Goal: Transaction & Acquisition: Purchase product/service

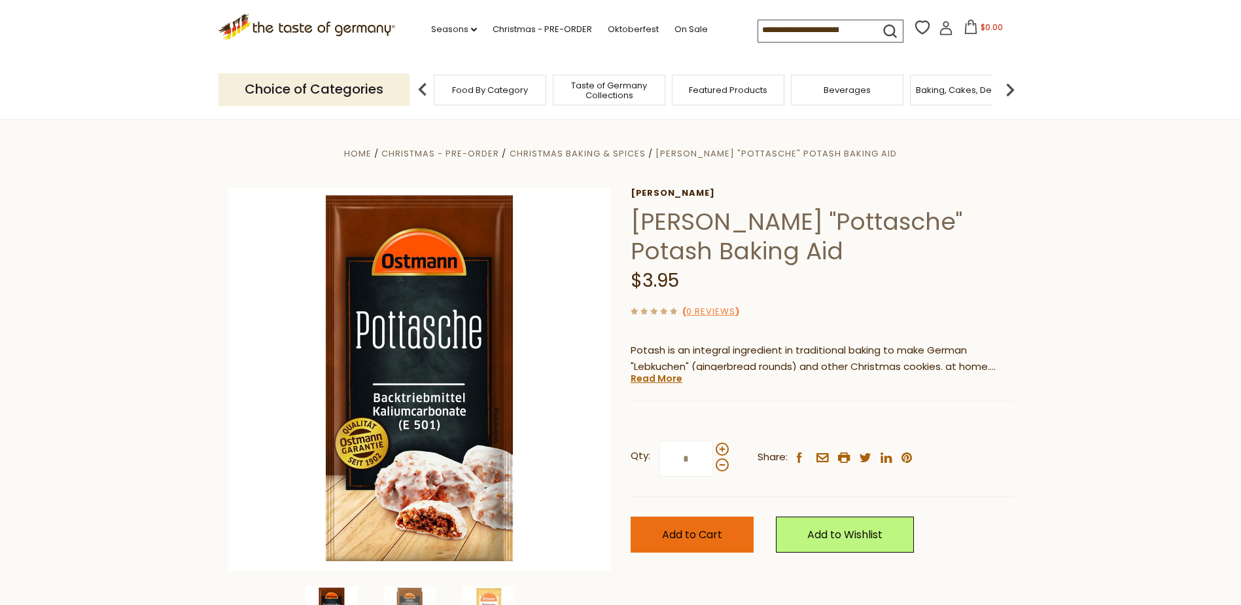
click at [671, 533] on span "Add to Cart" at bounding box center [692, 534] width 60 height 15
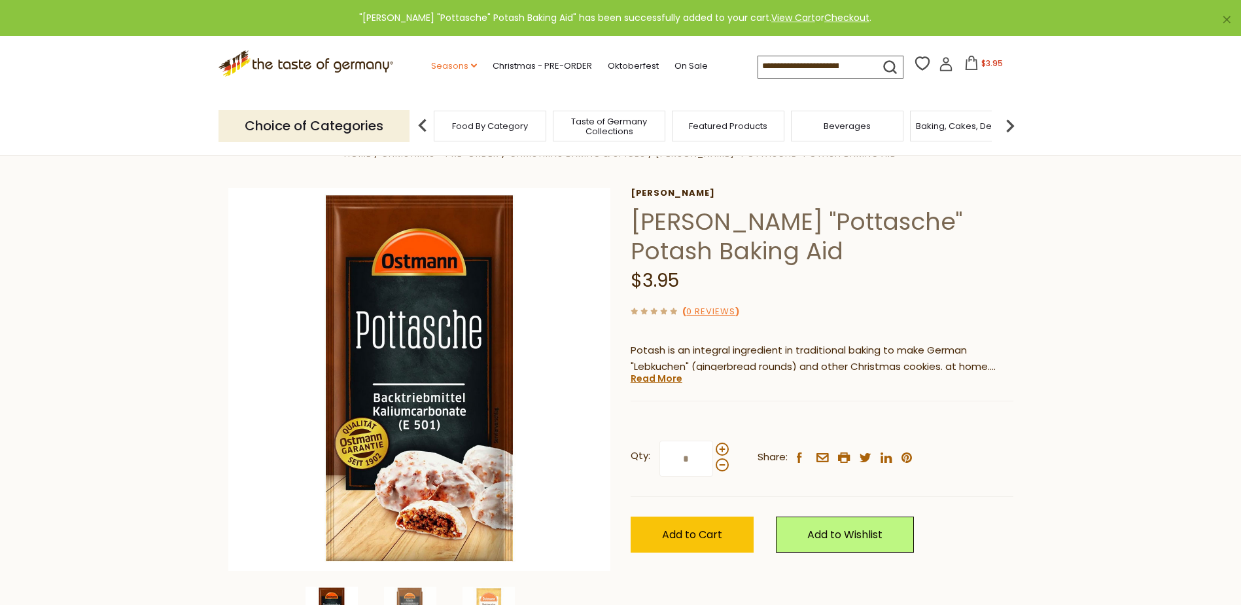
click at [464, 66] on link "Seasons dropdown_arrow" at bounding box center [454, 66] width 46 height 14
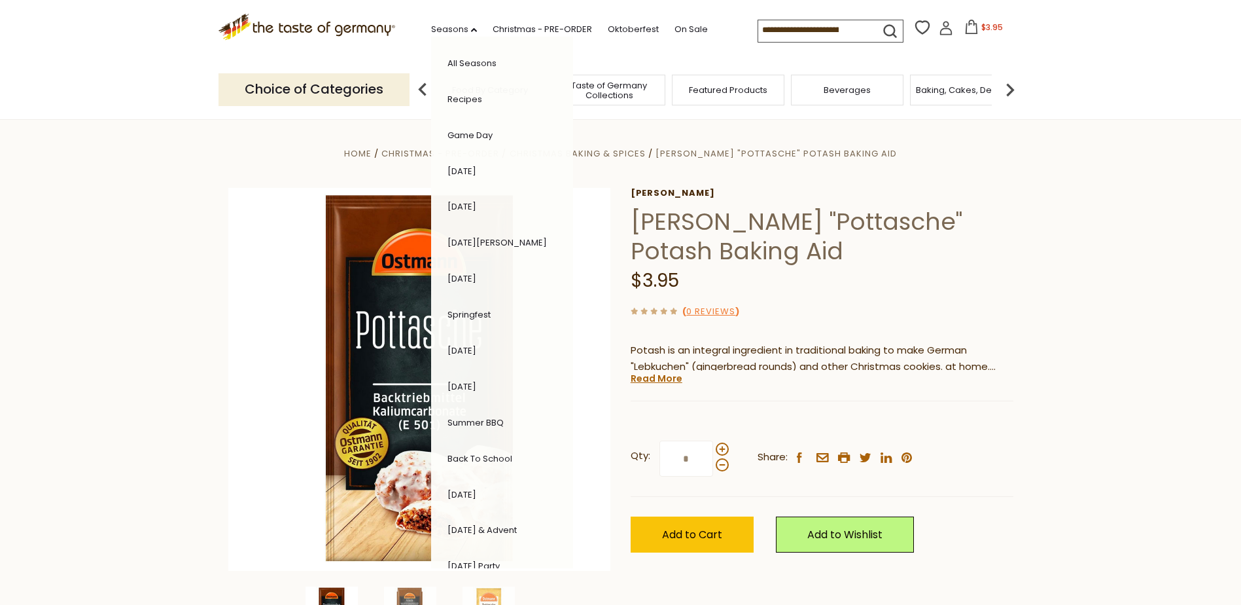
click at [1123, 339] on section "Home Christmas - PRE-ORDER Christmas Baking & Spices Ostmann "Pottasche" Potash…" at bounding box center [620, 410] width 1241 height 582
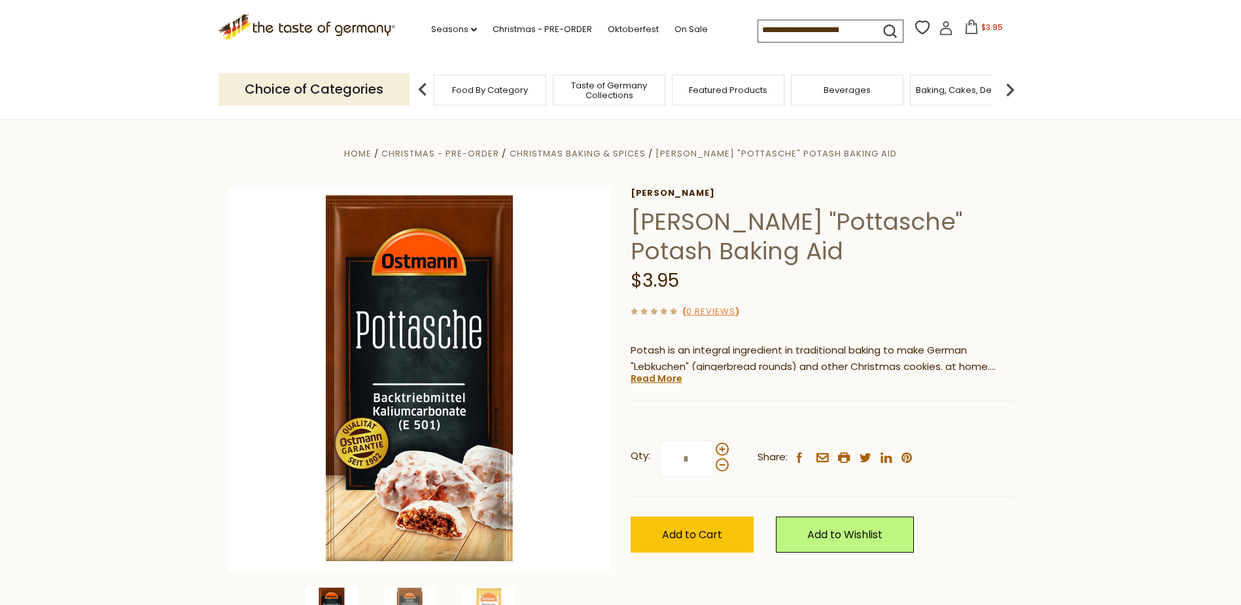
click at [828, 31] on input at bounding box center [813, 29] width 111 height 18
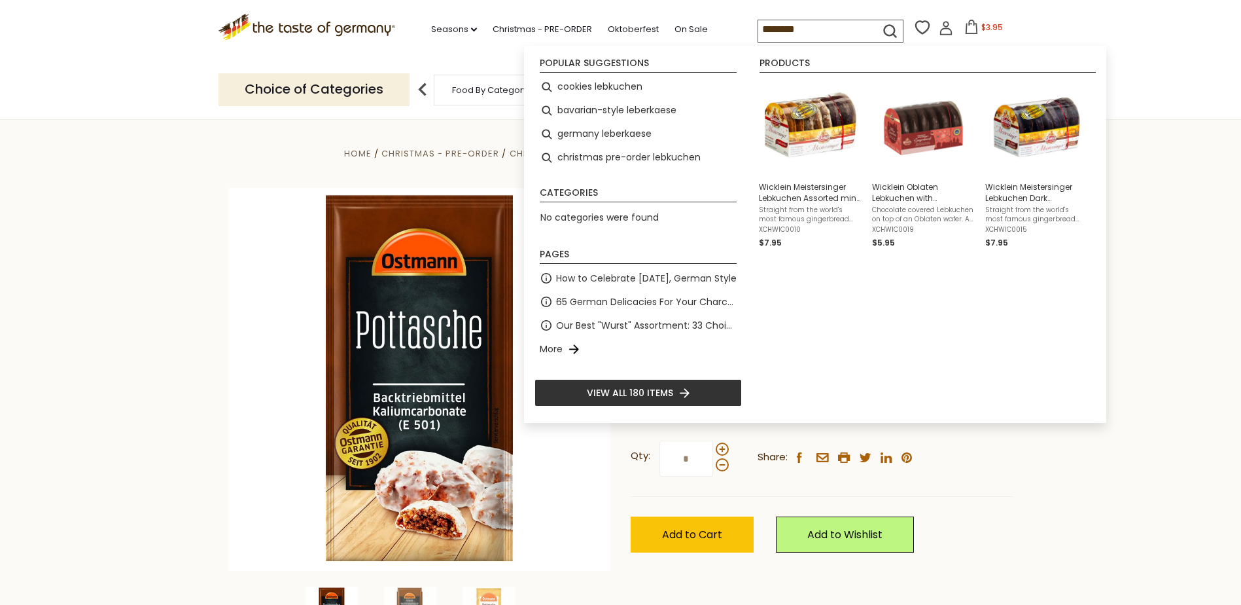
type input "*********"
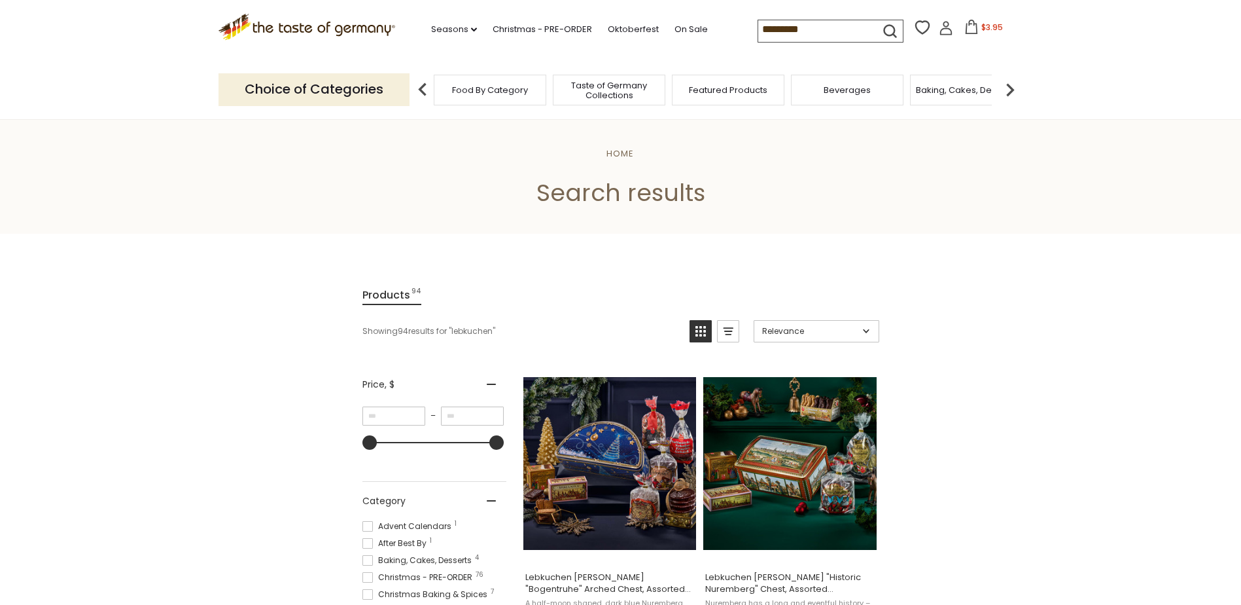
click at [828, 36] on input "*********" at bounding box center [813, 29] width 111 height 18
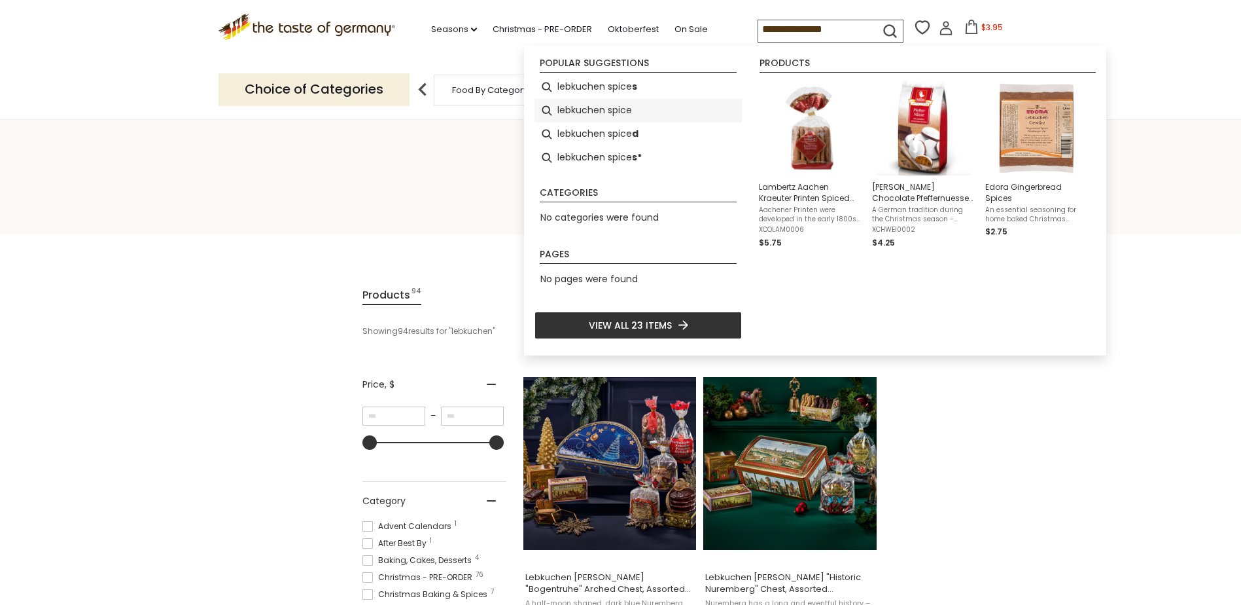
type input "**********"
click at [619, 109] on li "lebkuchen spice" at bounding box center [638, 111] width 207 height 24
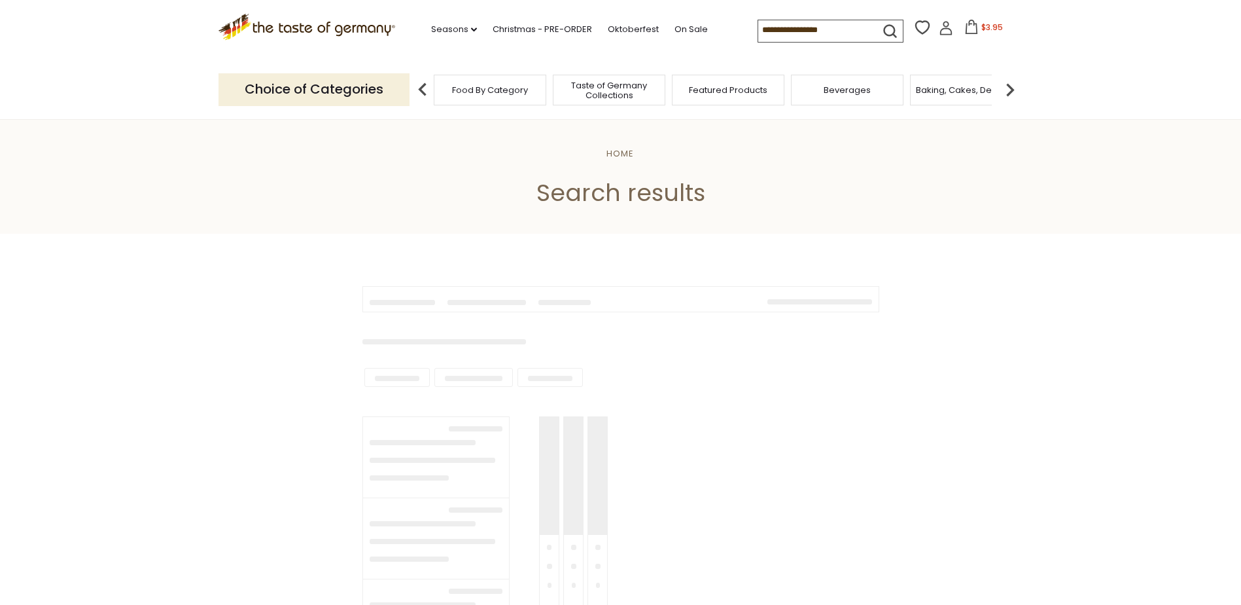
type input "**********"
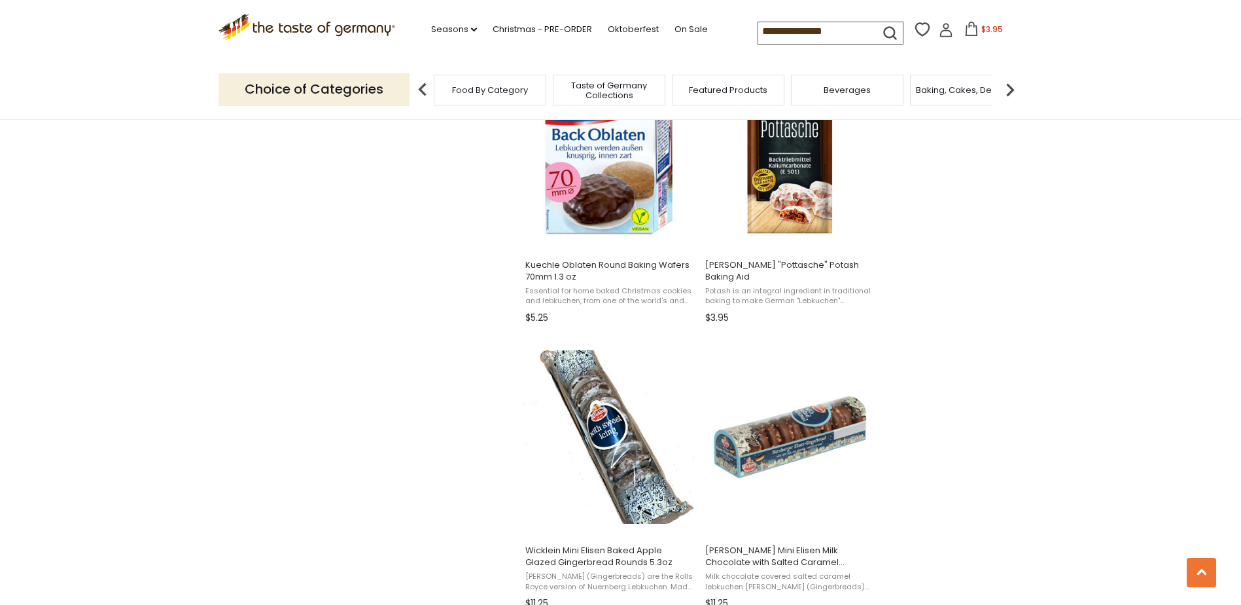
scroll to position [1178, 0]
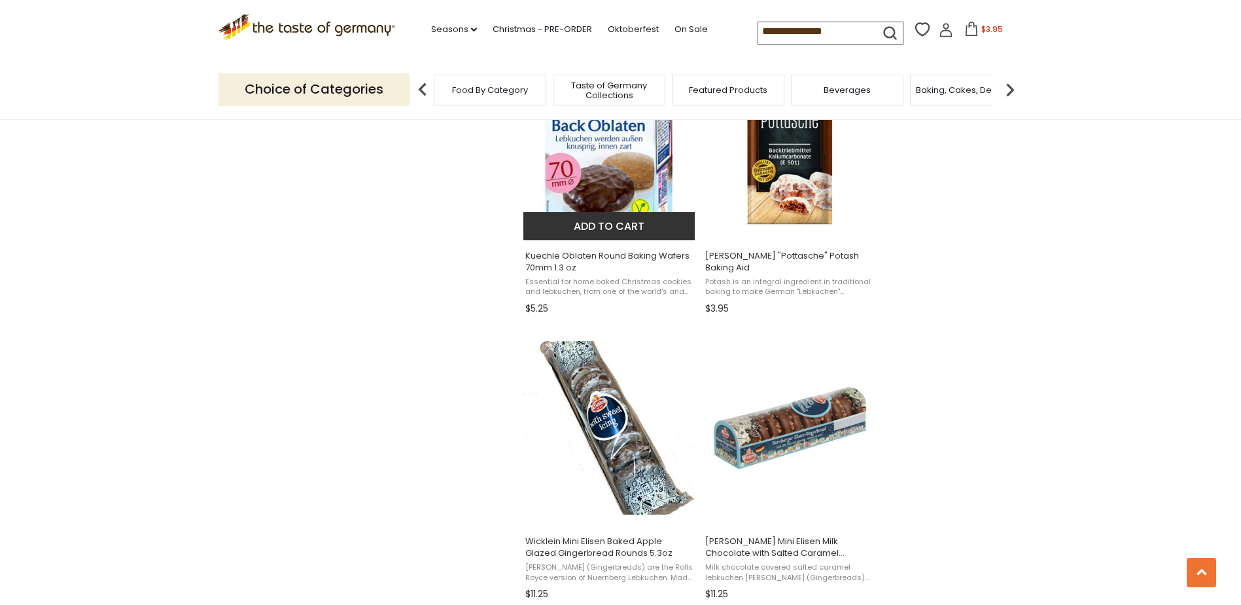
click at [603, 226] on button "Add to cart" at bounding box center [609, 226] width 172 height 28
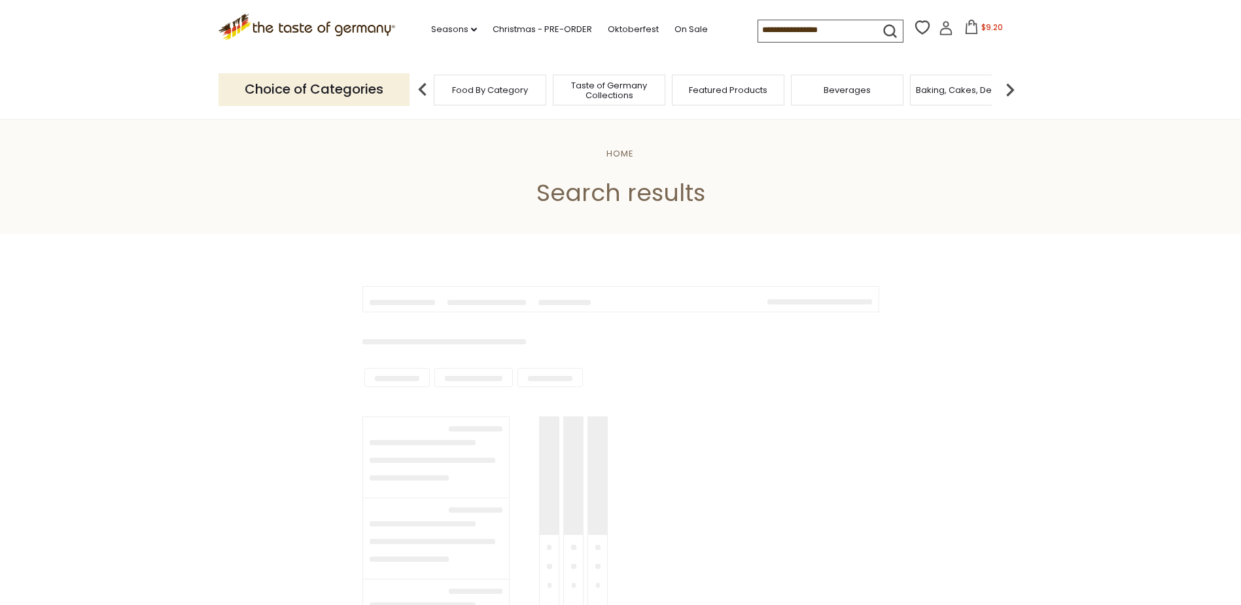
type input "**********"
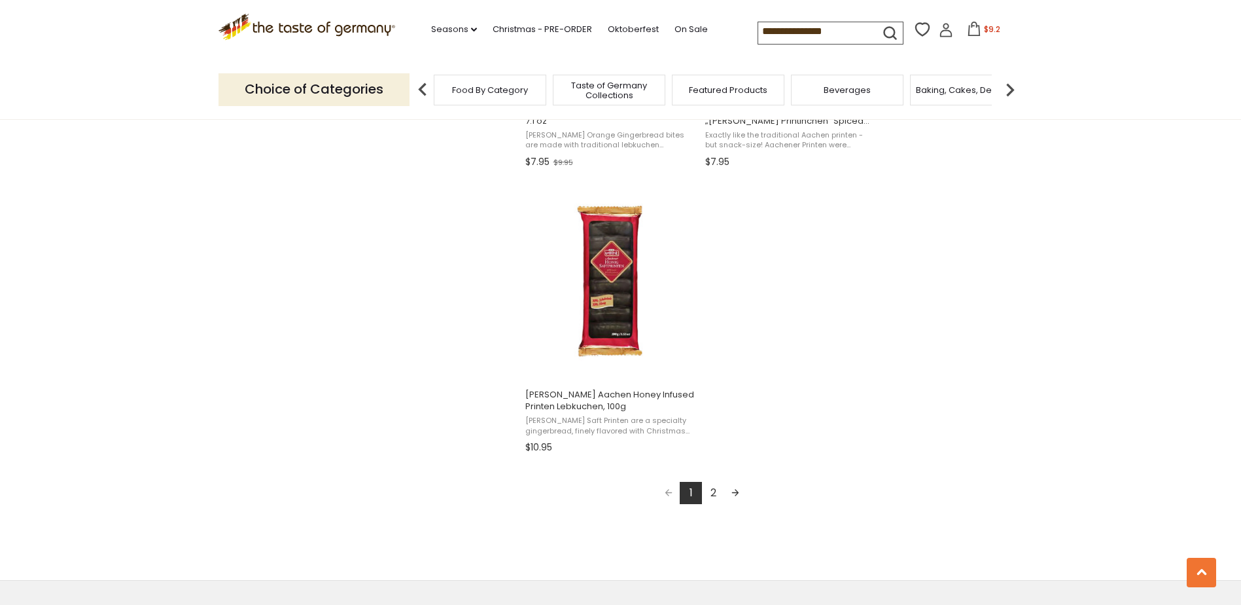
scroll to position [2225, 0]
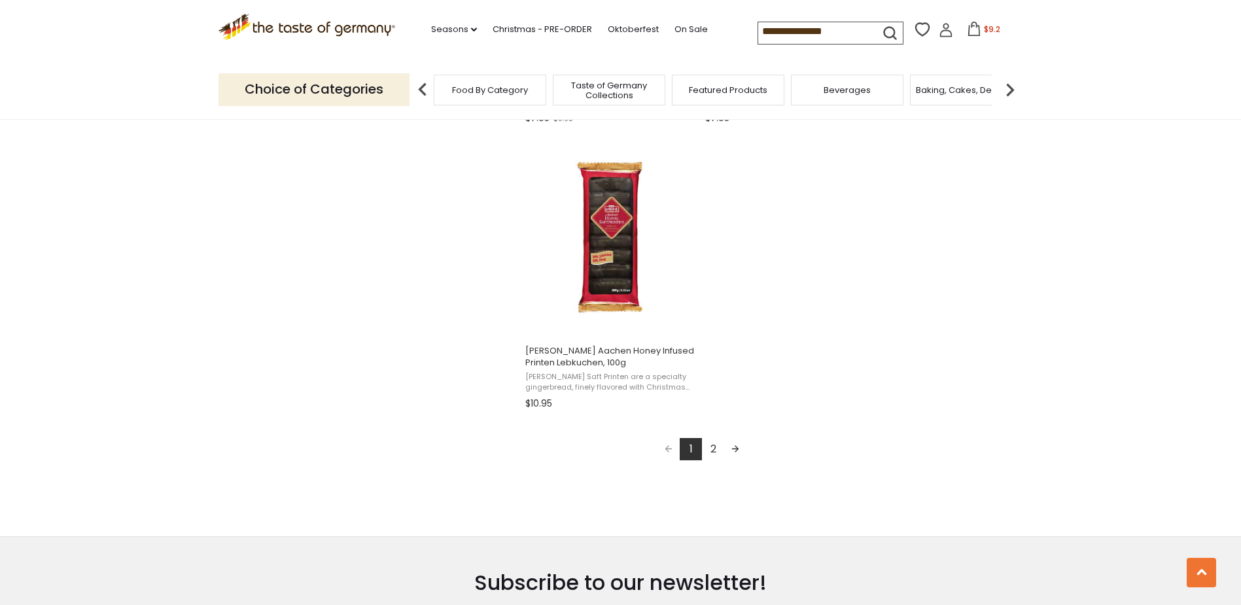
click at [711, 451] on link "2" at bounding box center [713, 449] width 22 height 22
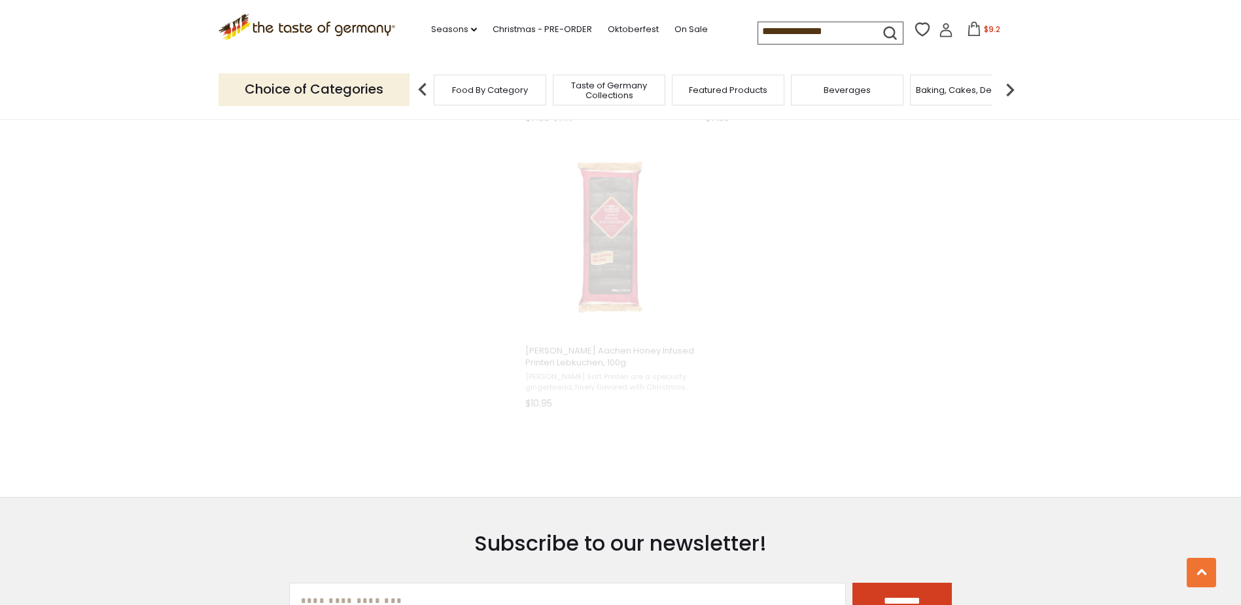
scroll to position [836, 0]
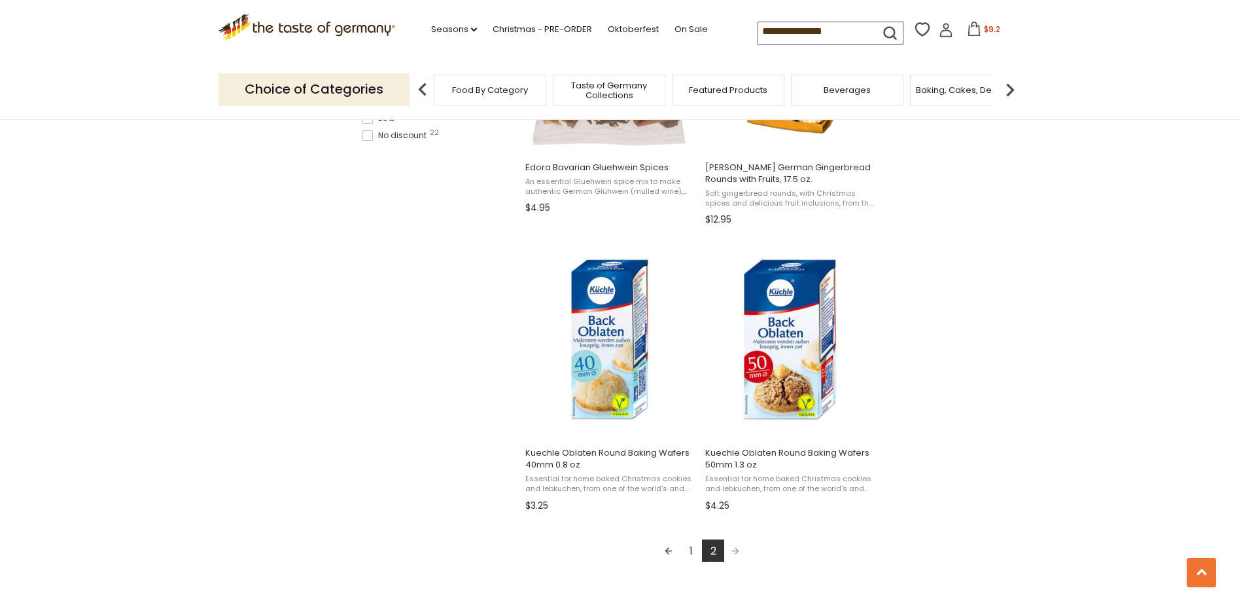
scroll to position [981, 0]
click at [690, 549] on link "1" at bounding box center [691, 549] width 22 height 22
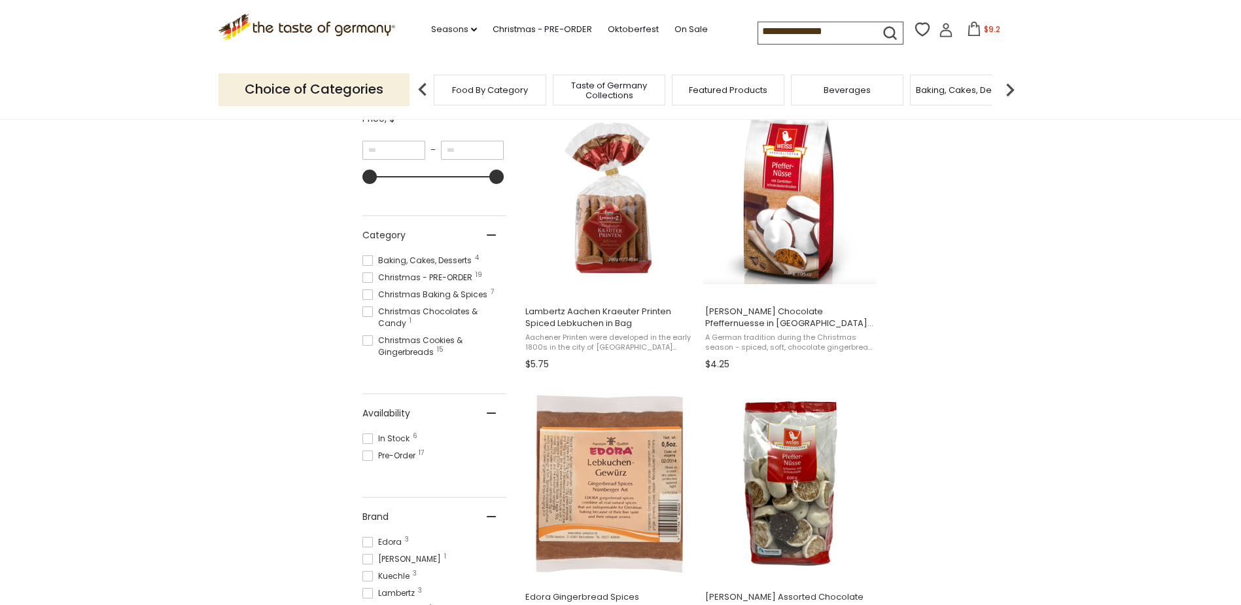
scroll to position [393, 0]
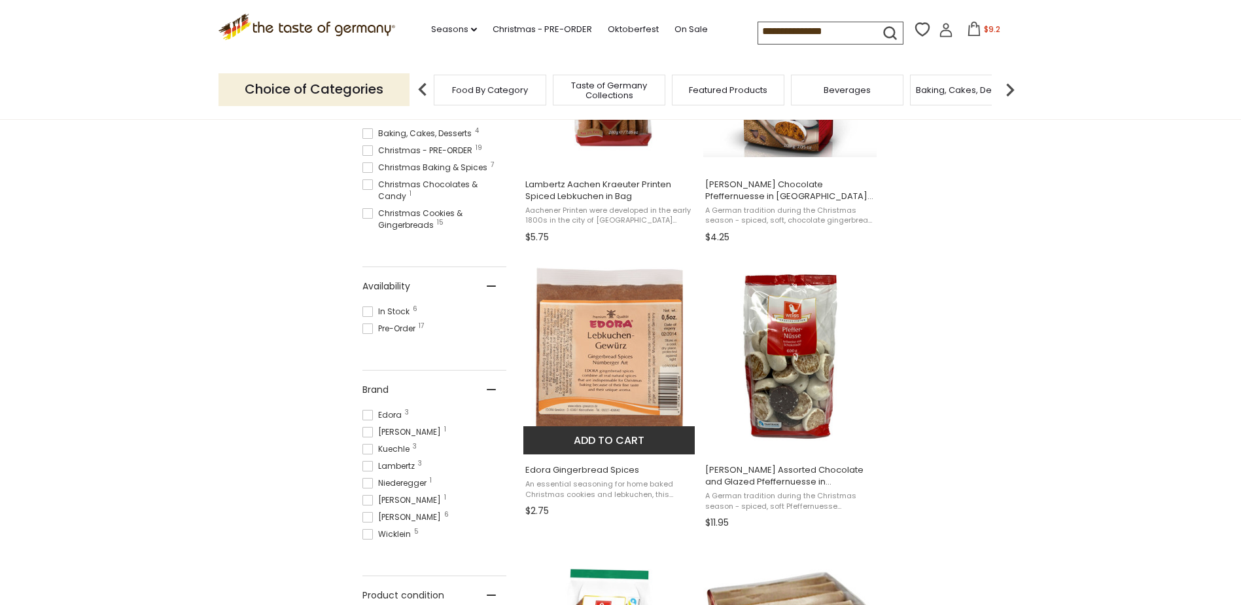
click at [616, 431] on button "Add to cart" at bounding box center [609, 440] width 172 height 28
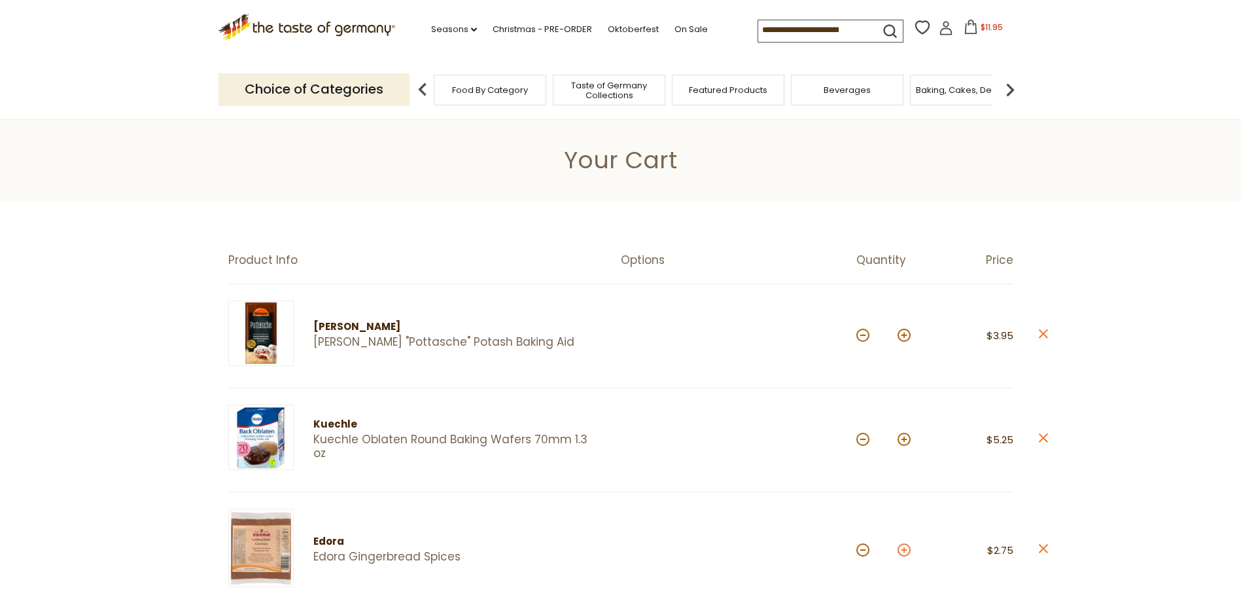
click at [904, 552] on button at bounding box center [904, 549] width 13 height 13
type input "*"
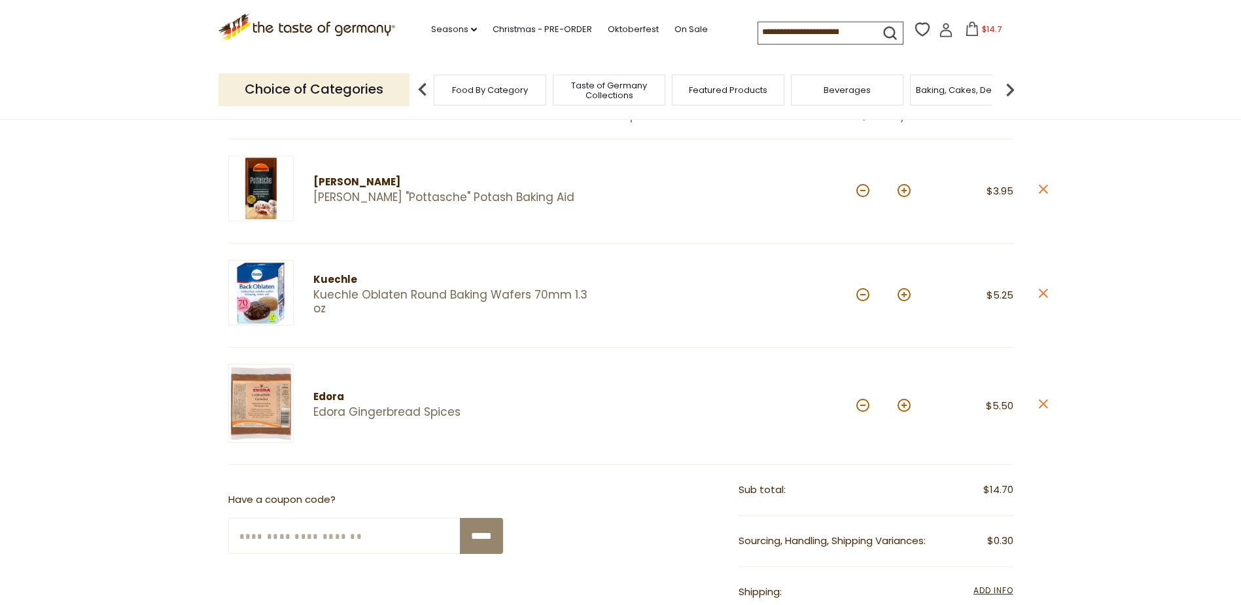
scroll to position [196, 0]
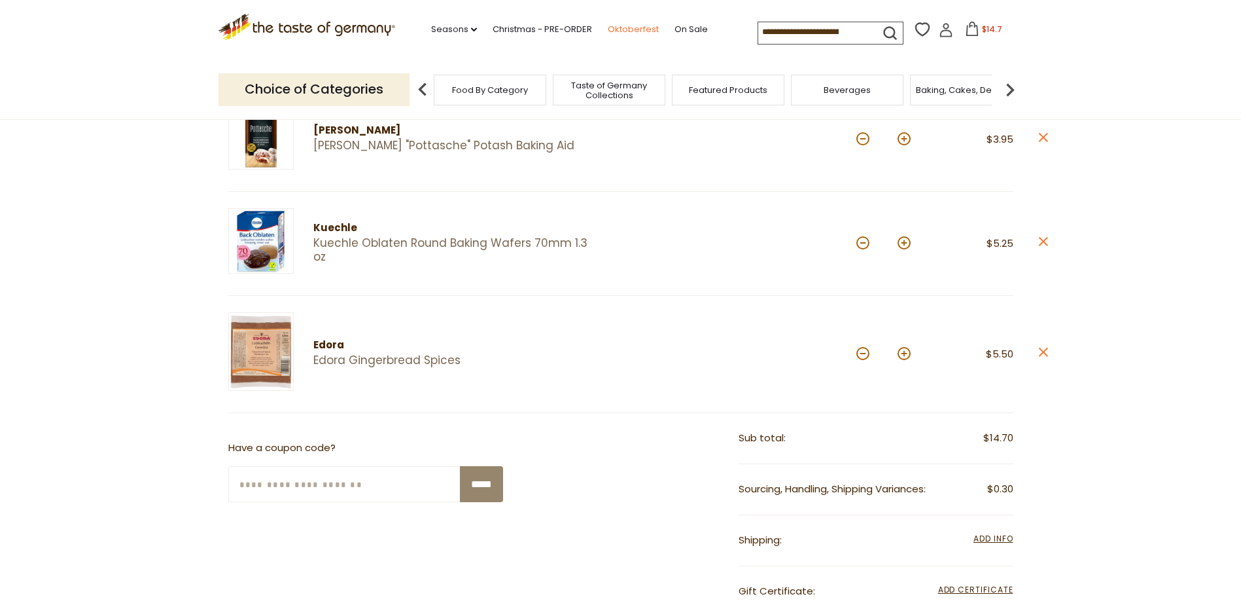
click at [624, 29] on link "Oktoberfest" at bounding box center [633, 29] width 51 height 14
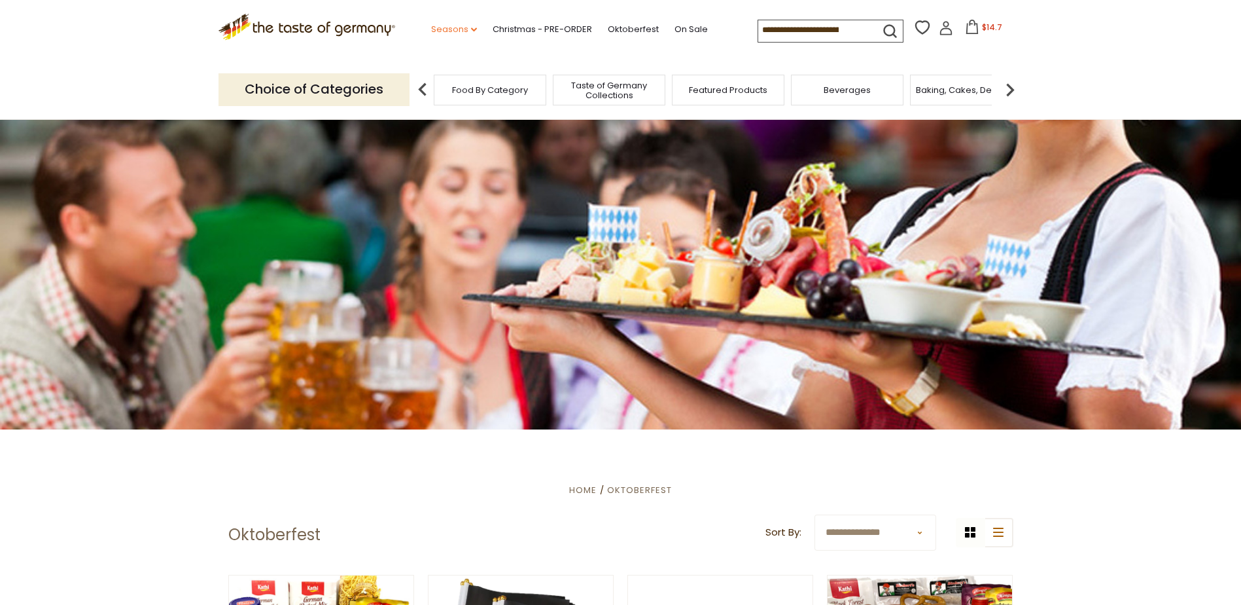
click at [450, 28] on link "Seasons dropdown_arrow" at bounding box center [454, 29] width 46 height 14
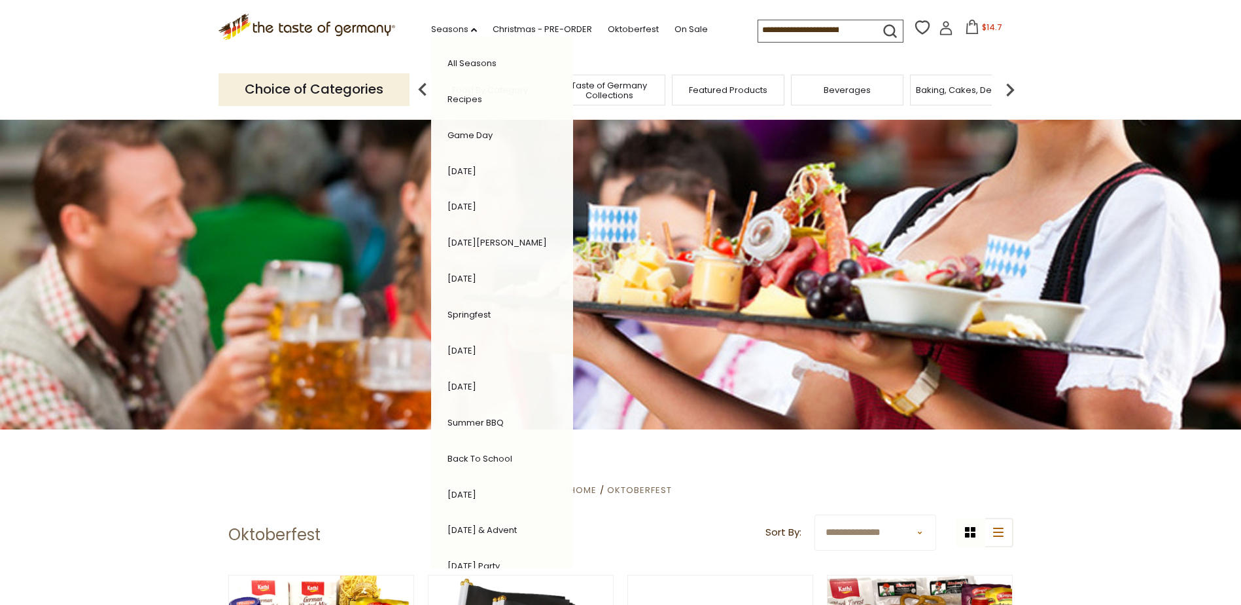
click at [968, 91] on span "Baking, Cakes, Desserts" at bounding box center [966, 90] width 101 height 10
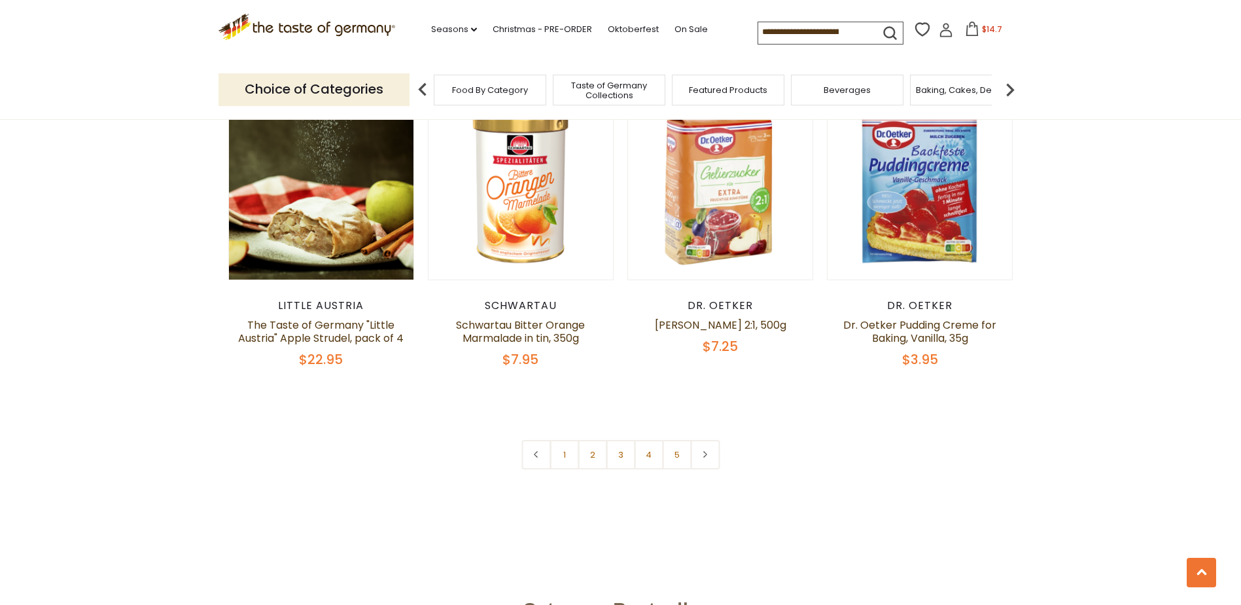
scroll to position [3075, 0]
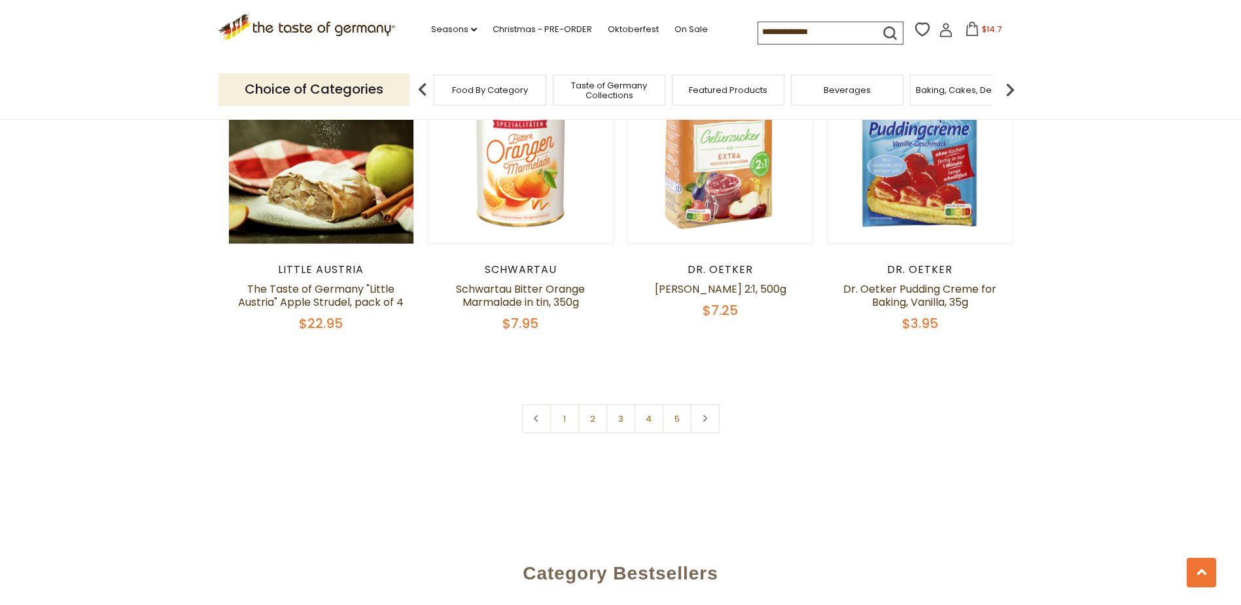
click at [708, 415] on icon at bounding box center [705, 418] width 8 height 7
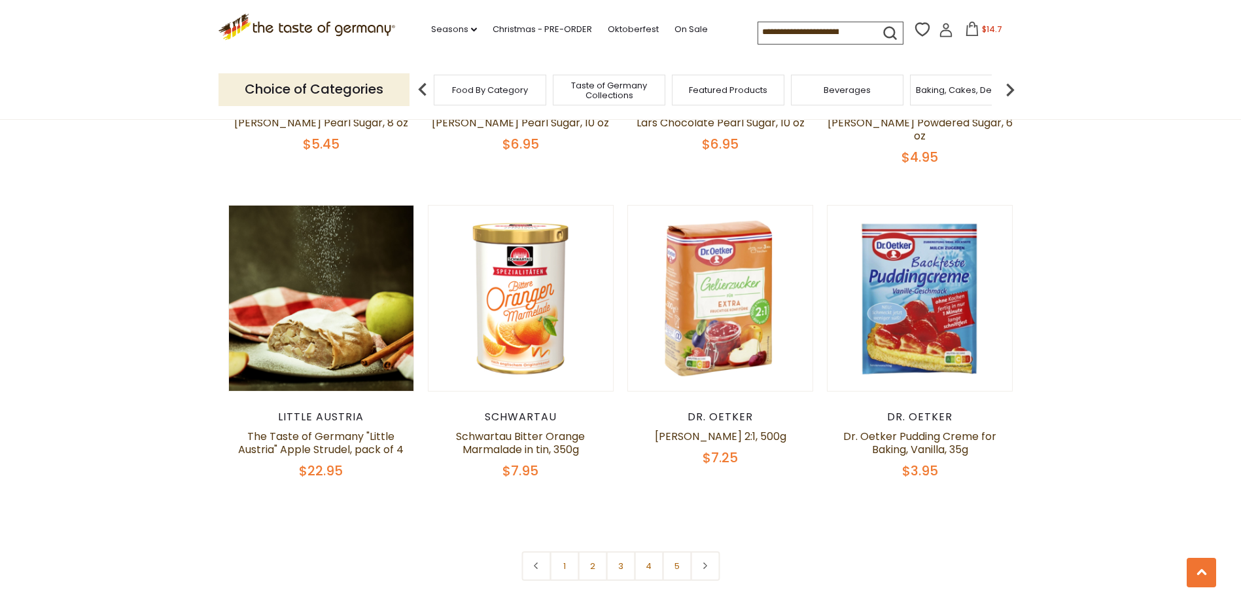
scroll to position [3010, 0]
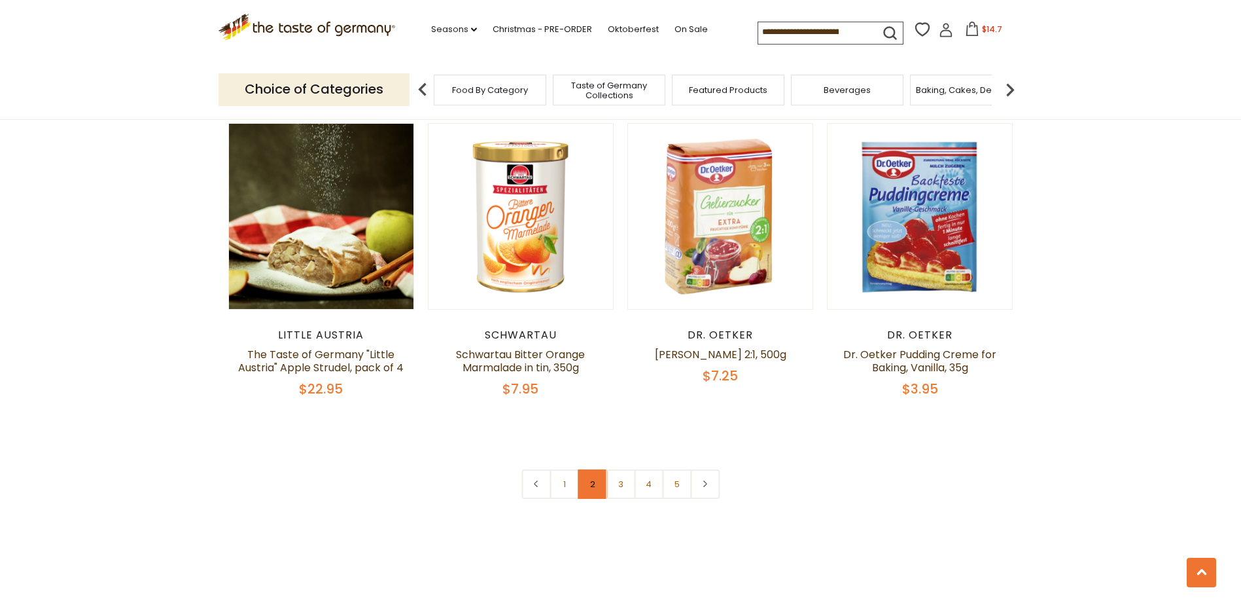
click at [587, 469] on link "2" at bounding box center [592, 483] width 29 height 29
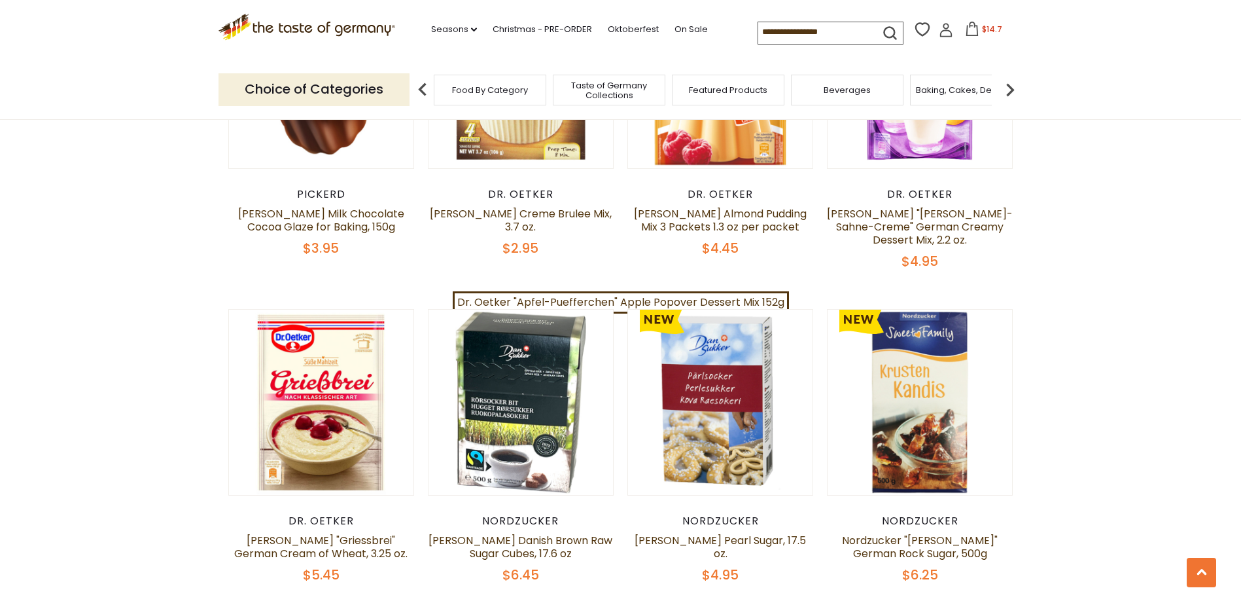
scroll to position [1888, 0]
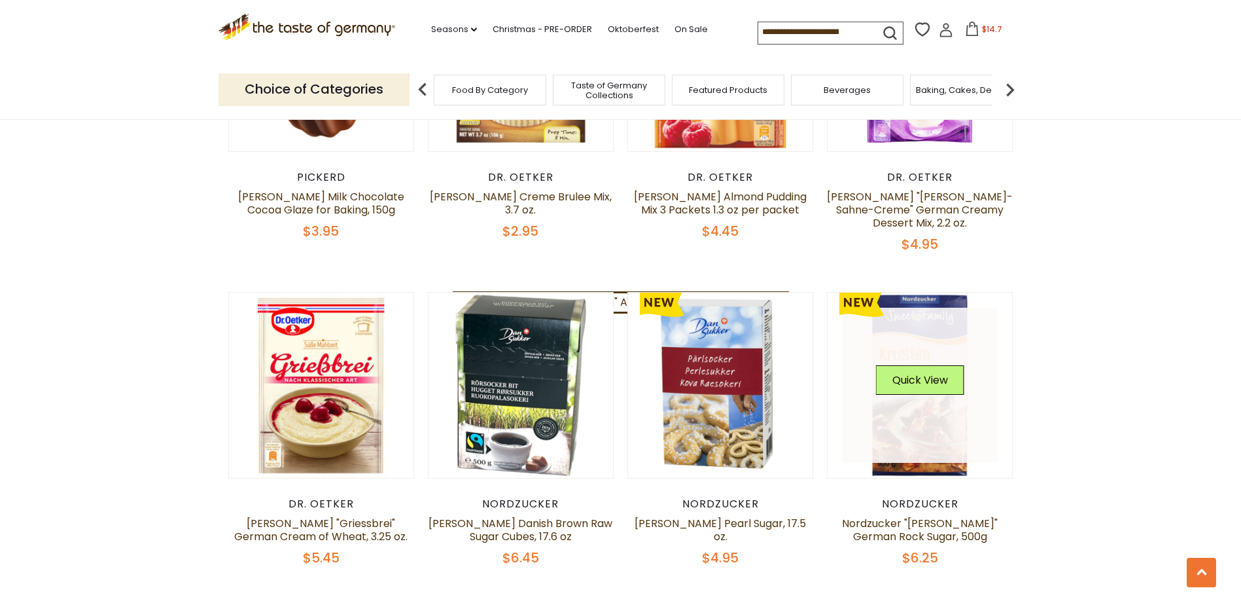
click at [914, 421] on link at bounding box center [920, 386] width 156 height 156
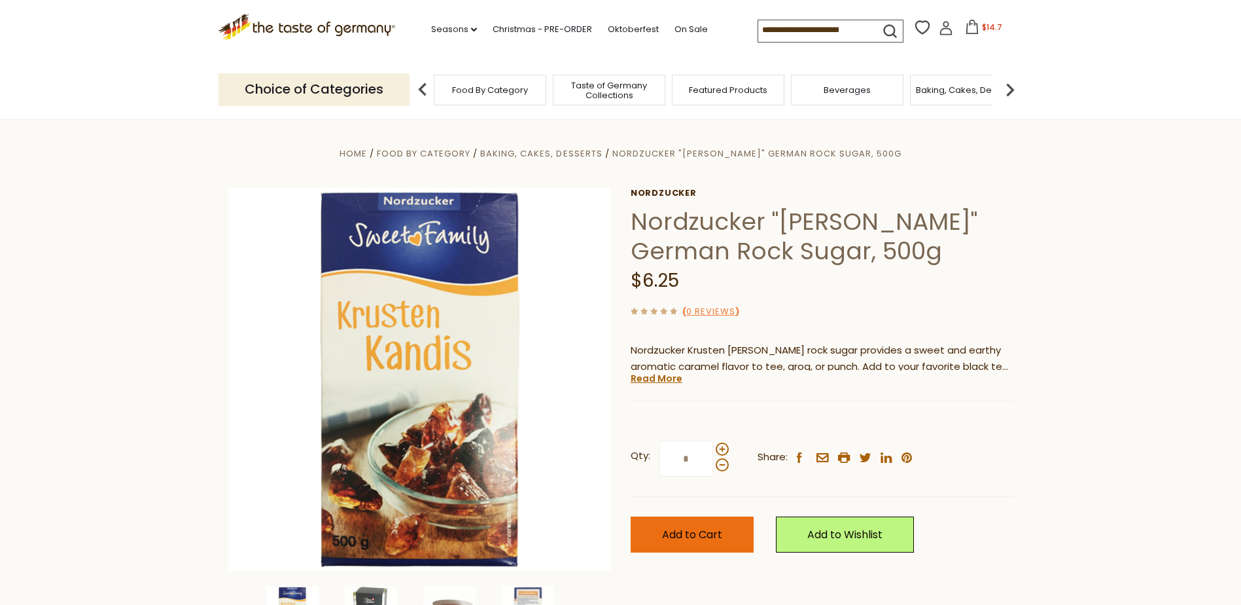
click at [703, 521] on button "Add to Cart" at bounding box center [692, 534] width 123 height 36
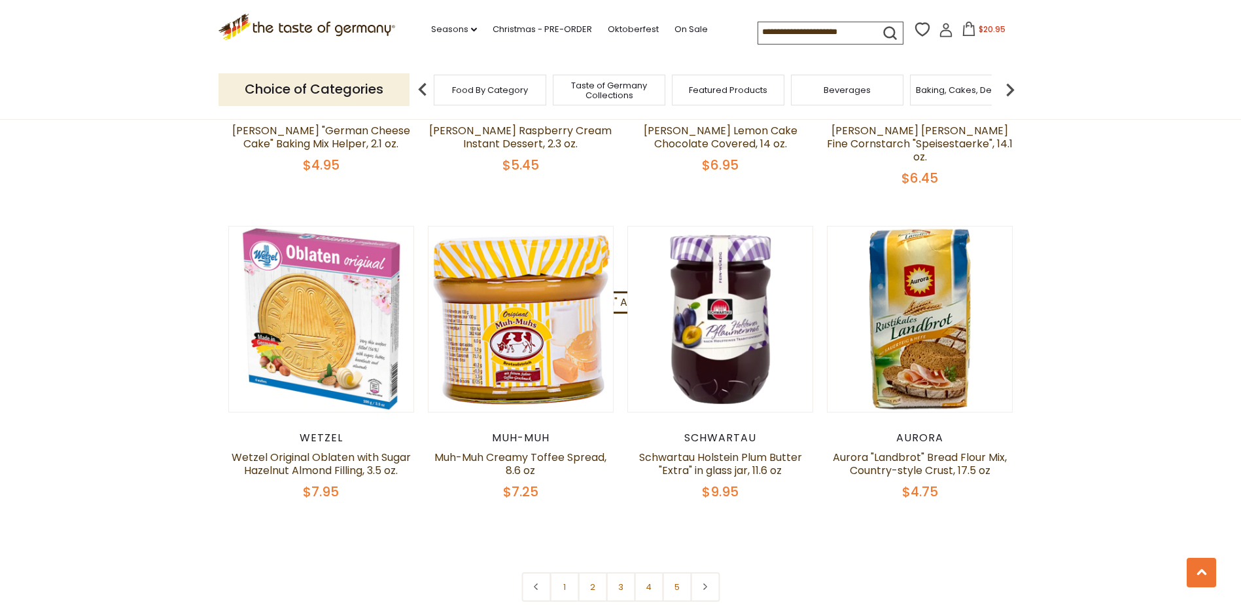
scroll to position [3001, 0]
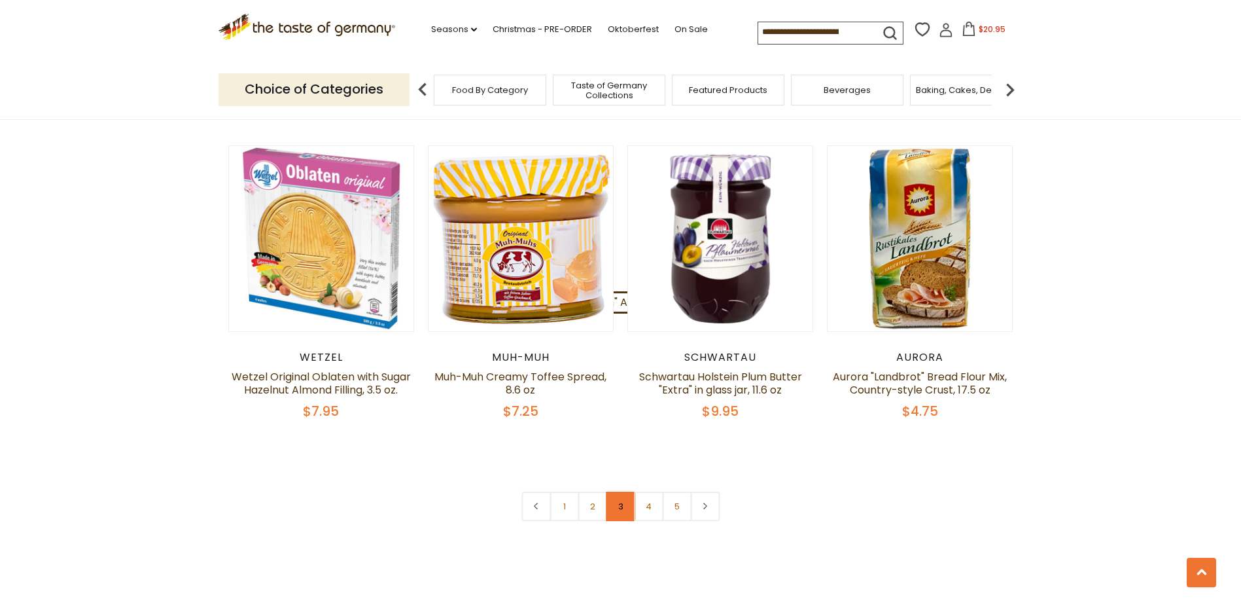
click at [618, 491] on link "3" at bounding box center [620, 505] width 29 height 29
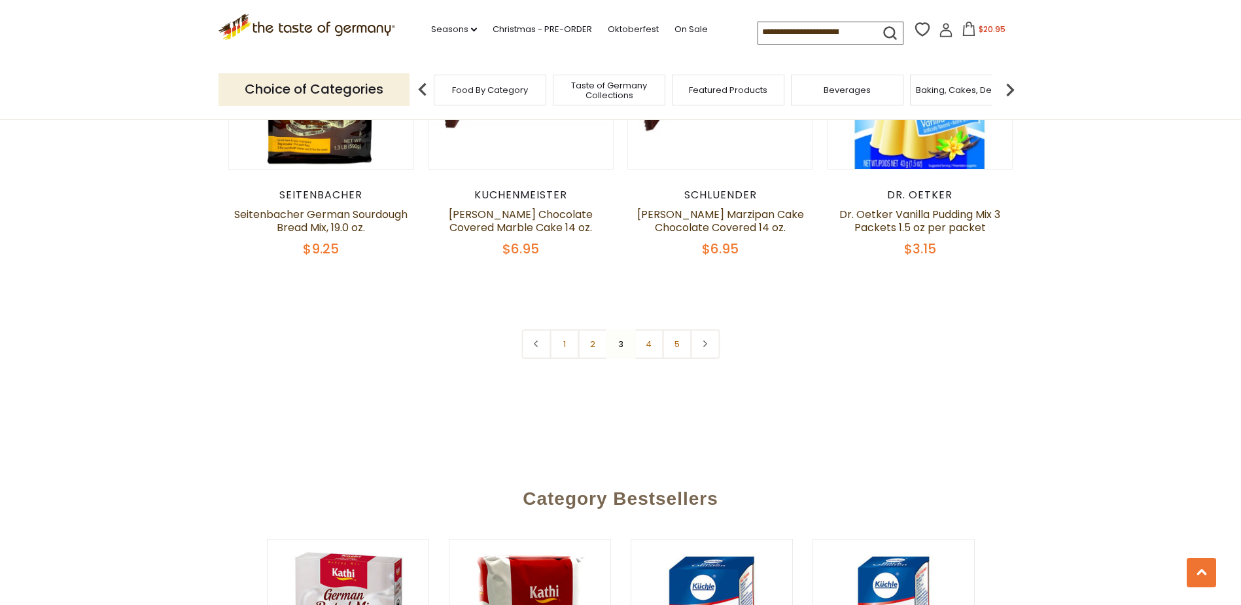
scroll to position [3197, 0]
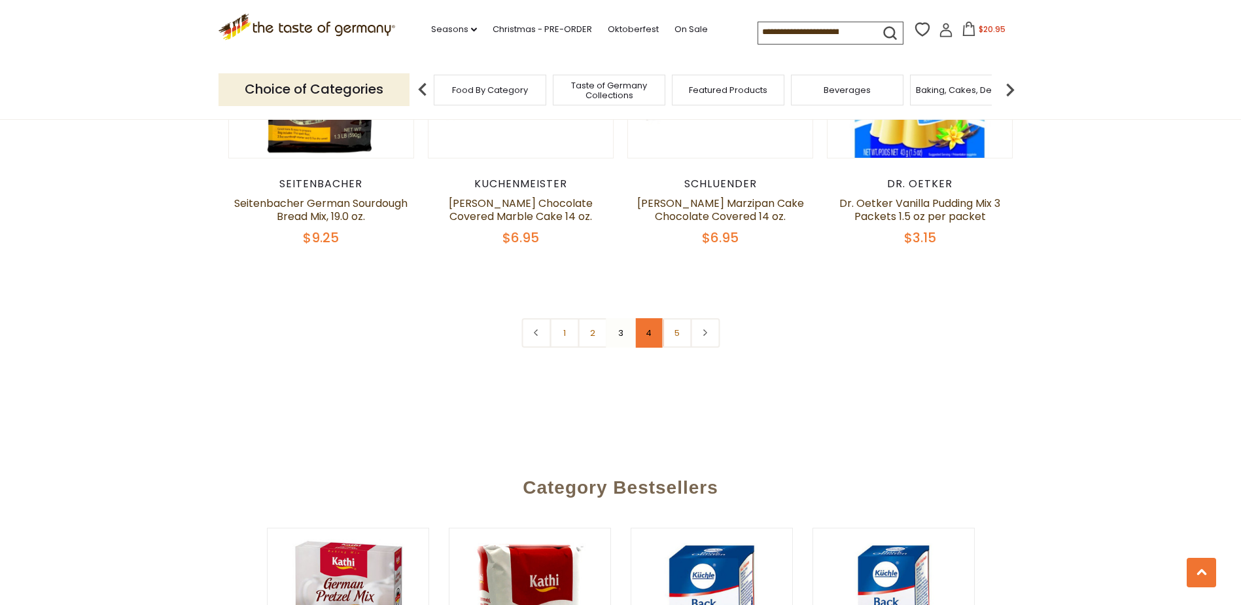
click at [644, 339] on link "4" at bounding box center [648, 332] width 29 height 29
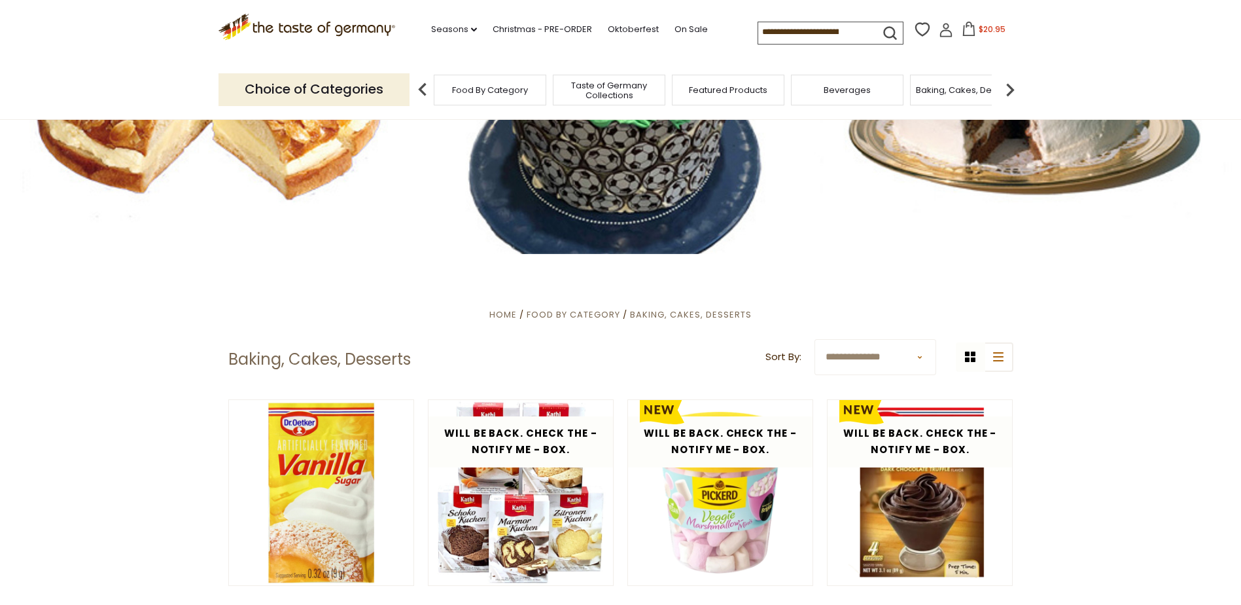
scroll to position [0, 0]
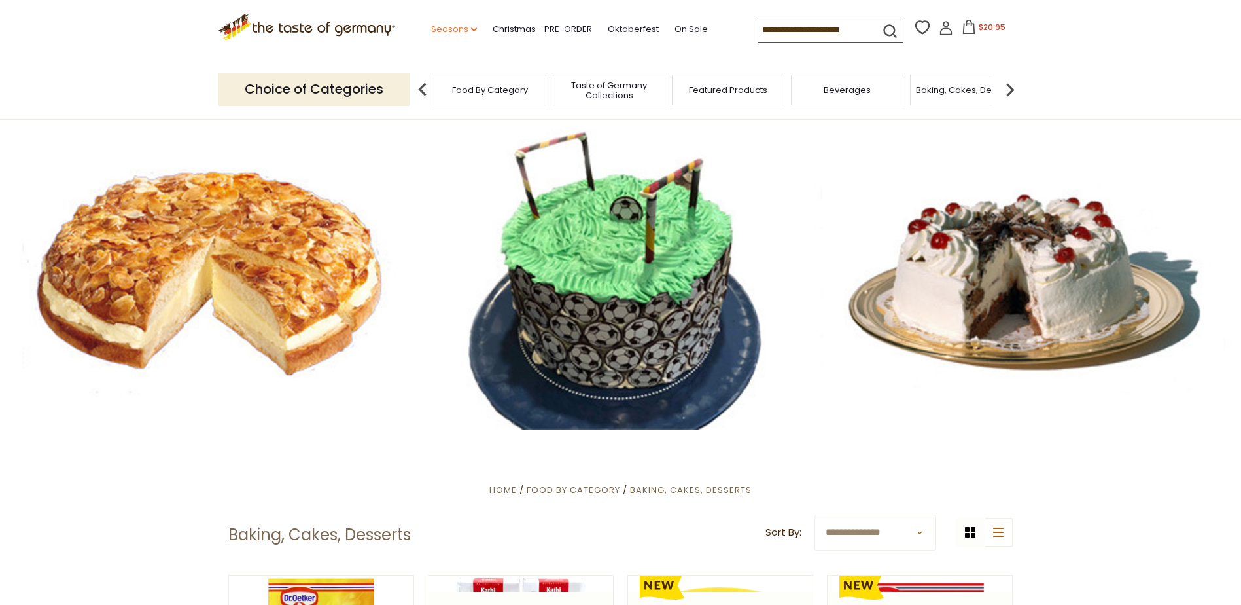
click at [471, 28] on icon "dropdown_arrow" at bounding box center [474, 29] width 6 height 5
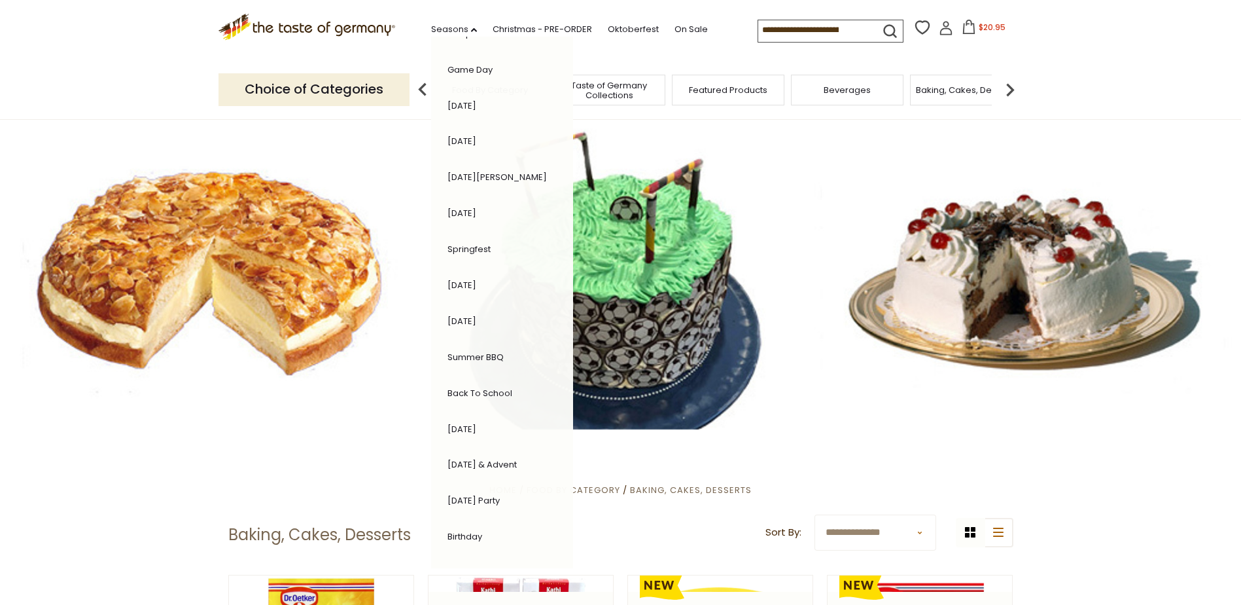
scroll to position [131, 0]
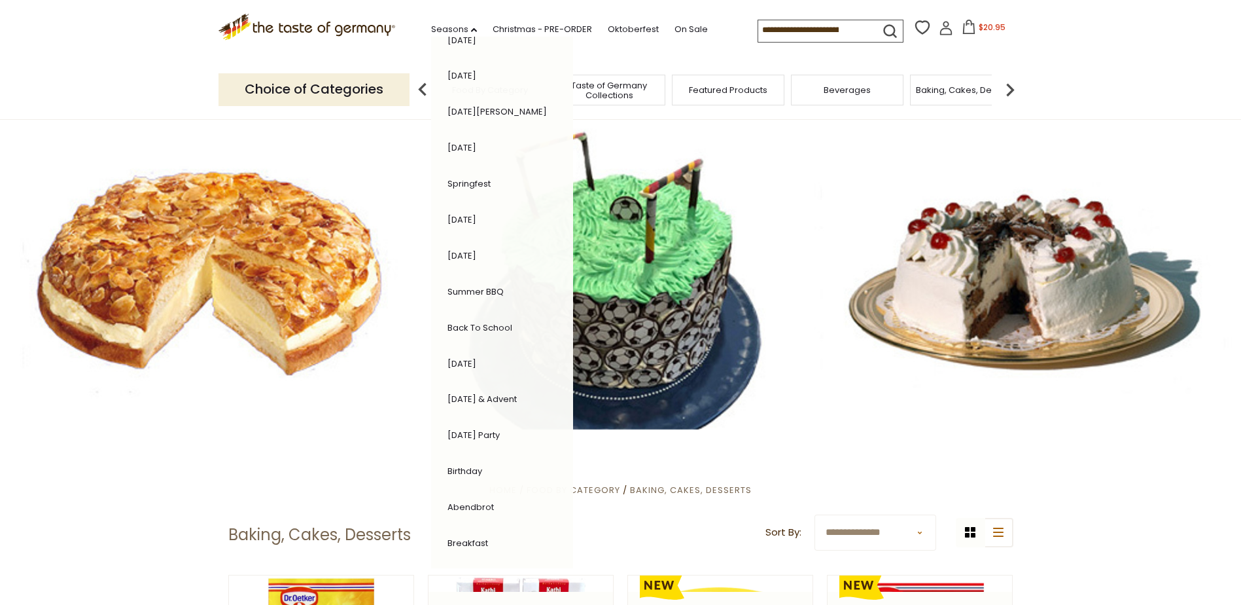
click at [467, 397] on link "[DATE] & Advent" at bounding box center [482, 399] width 69 height 12
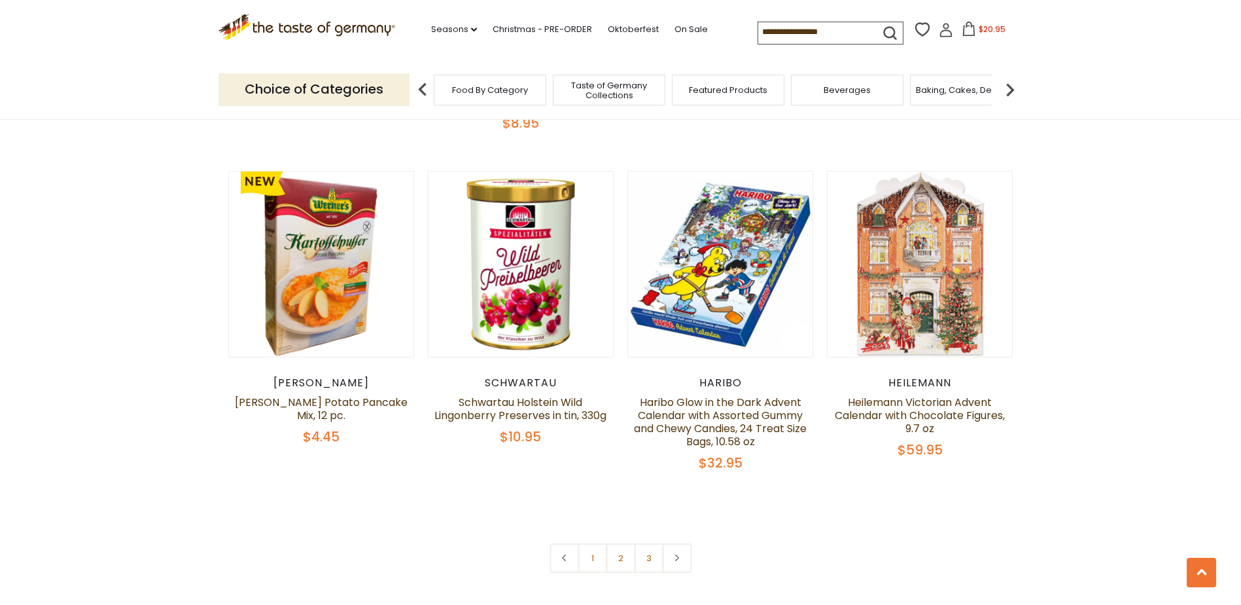
scroll to position [3010, 0]
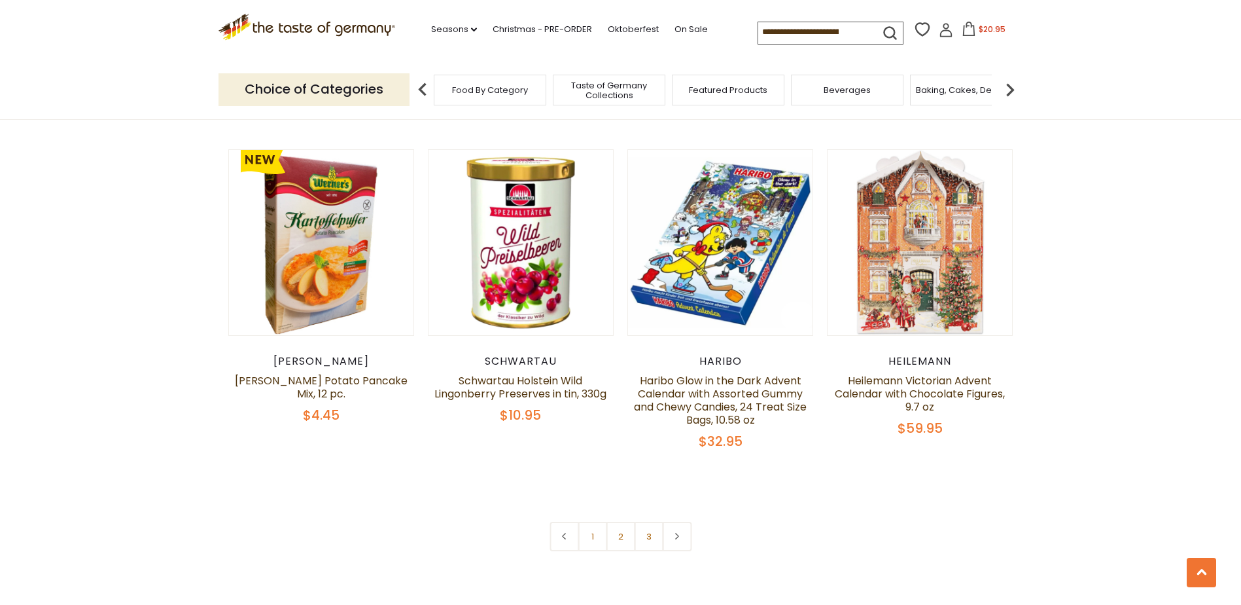
drag, startPoint x: 620, startPoint y: 512, endPoint x: 632, endPoint y: 512, distance: 11.8
click at [620, 521] on link "2" at bounding box center [620, 535] width 29 height 29
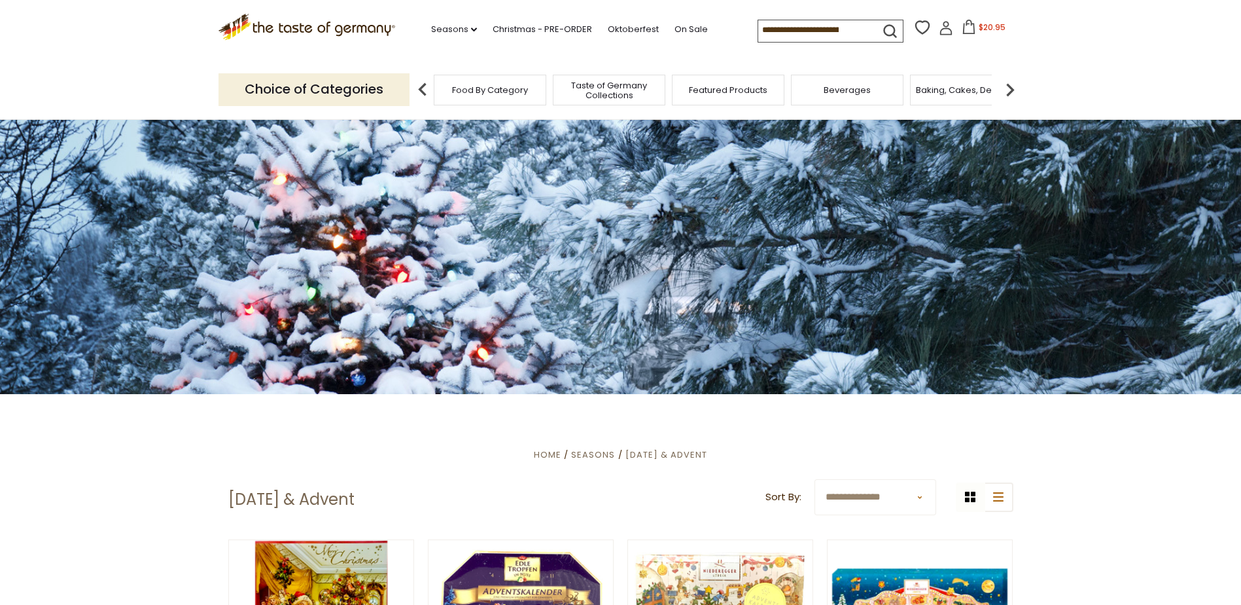
scroll to position [0, 0]
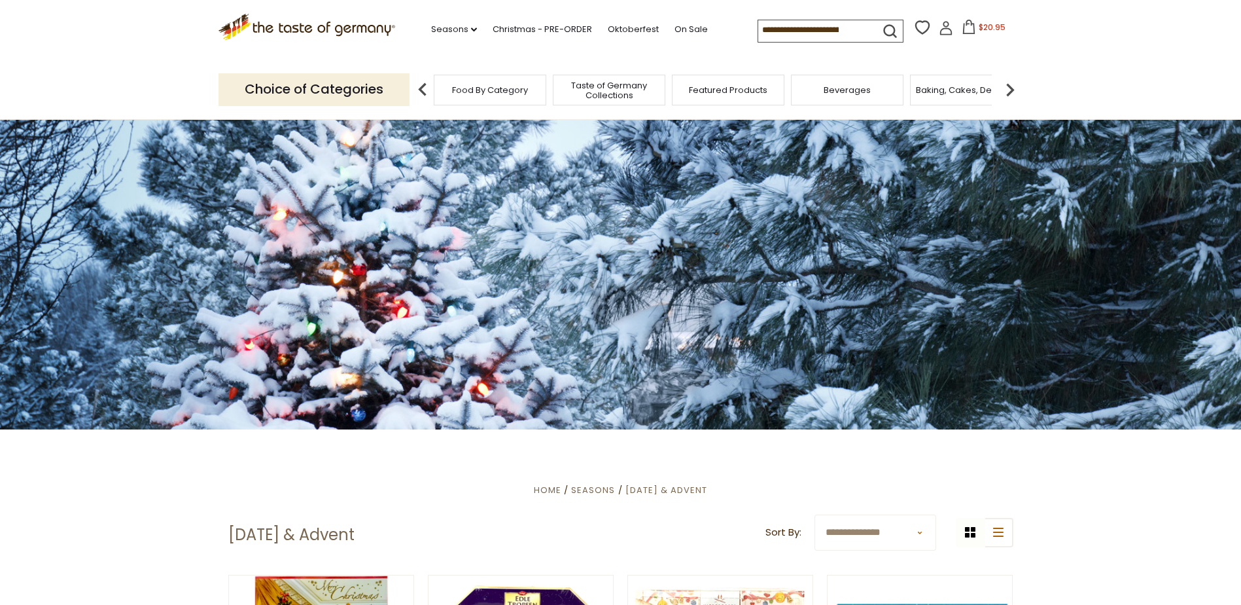
click at [864, 96] on div "Beverages" at bounding box center [847, 90] width 113 height 31
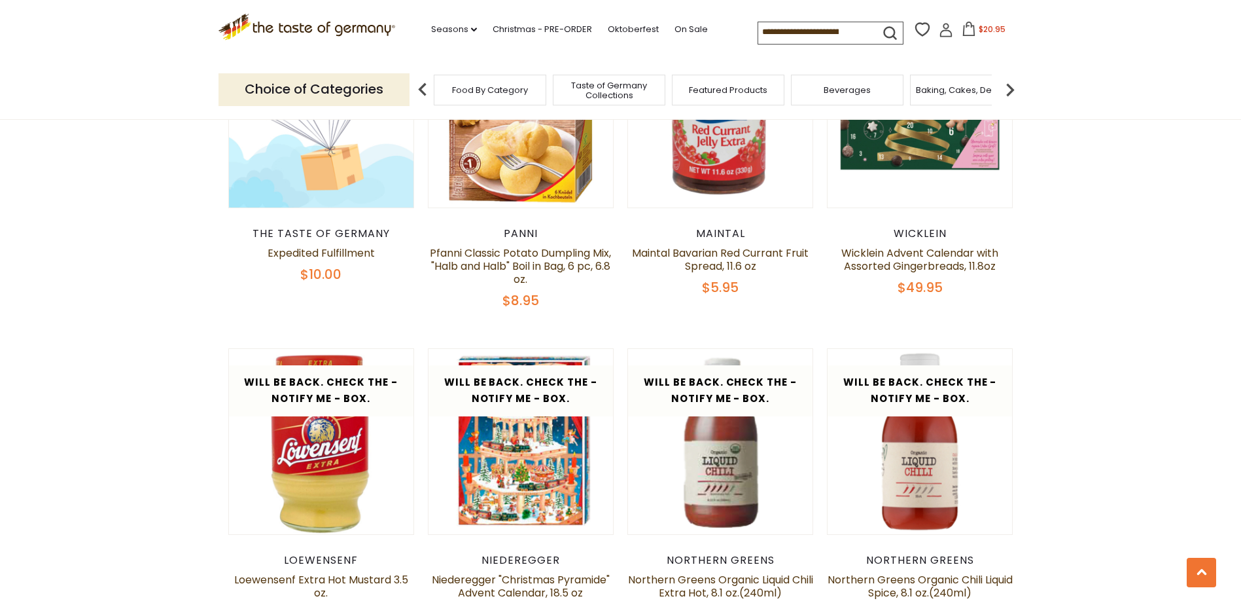
scroll to position [2944, 0]
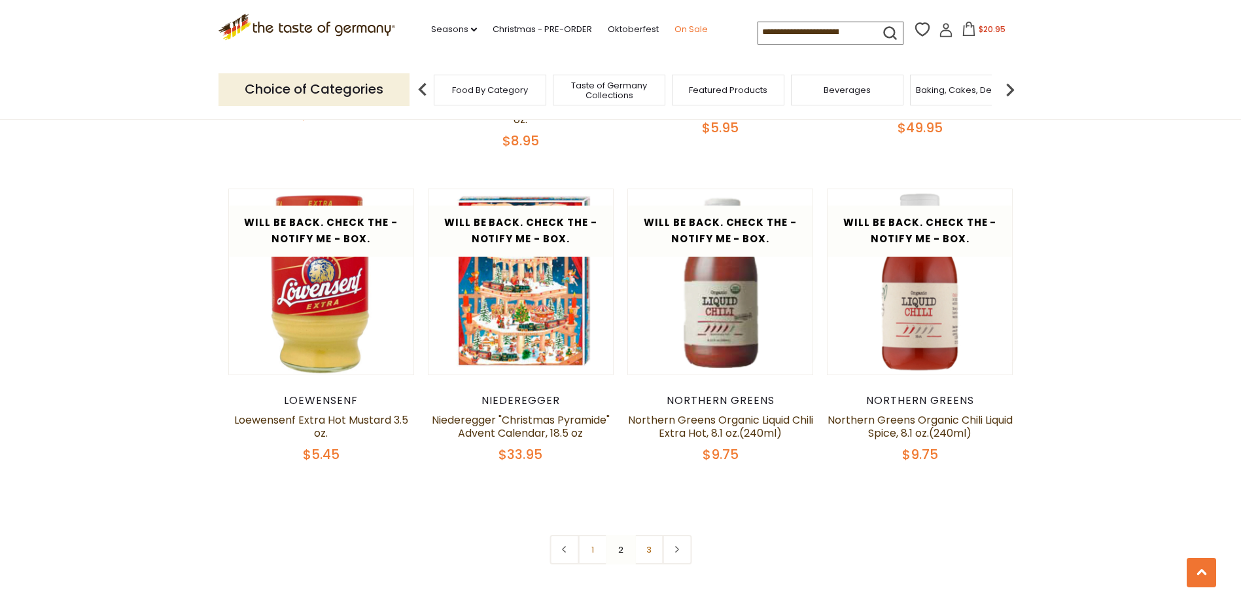
click at [692, 29] on link "On Sale" at bounding box center [691, 29] width 33 height 14
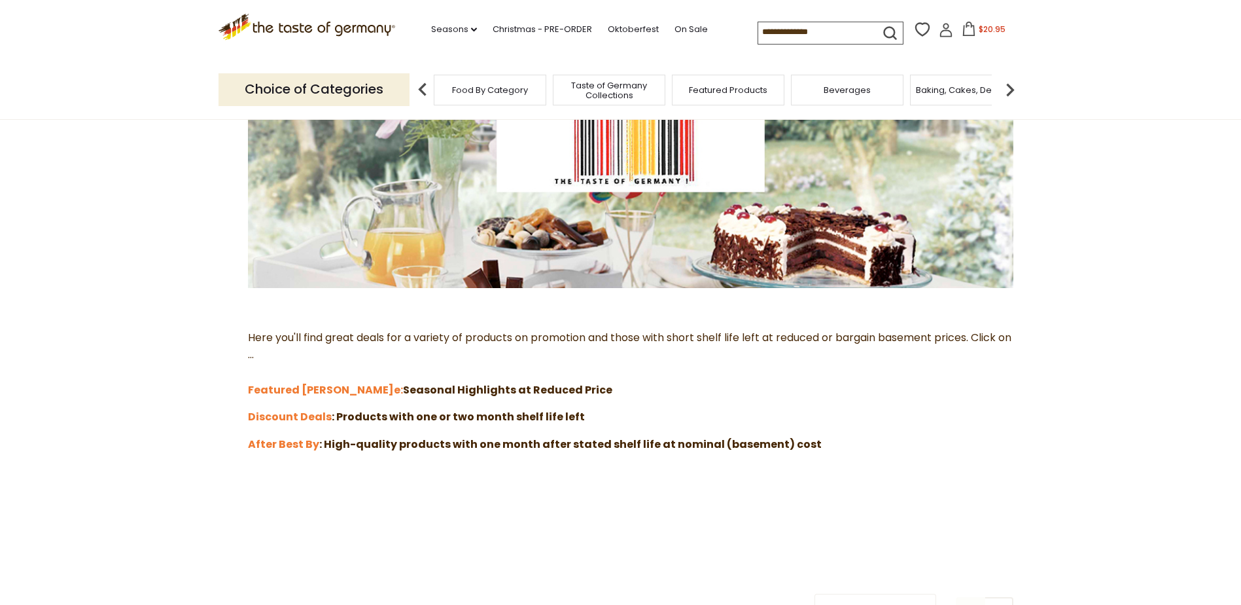
scroll to position [196, 0]
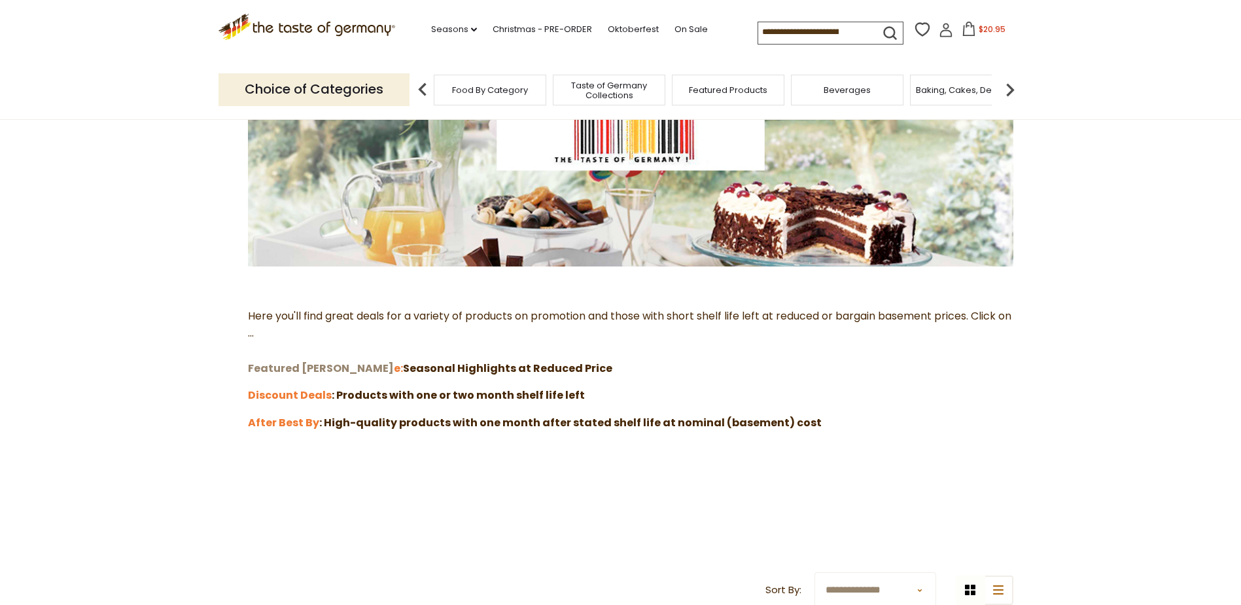
click at [279, 364] on strong "Featured [PERSON_NAME]" at bounding box center [321, 368] width 146 height 15
drag, startPoint x: 273, startPoint y: 392, endPoint x: 292, endPoint y: 389, distance: 19.8
click at [273, 392] on strong "Discount Deals" at bounding box center [290, 394] width 84 height 15
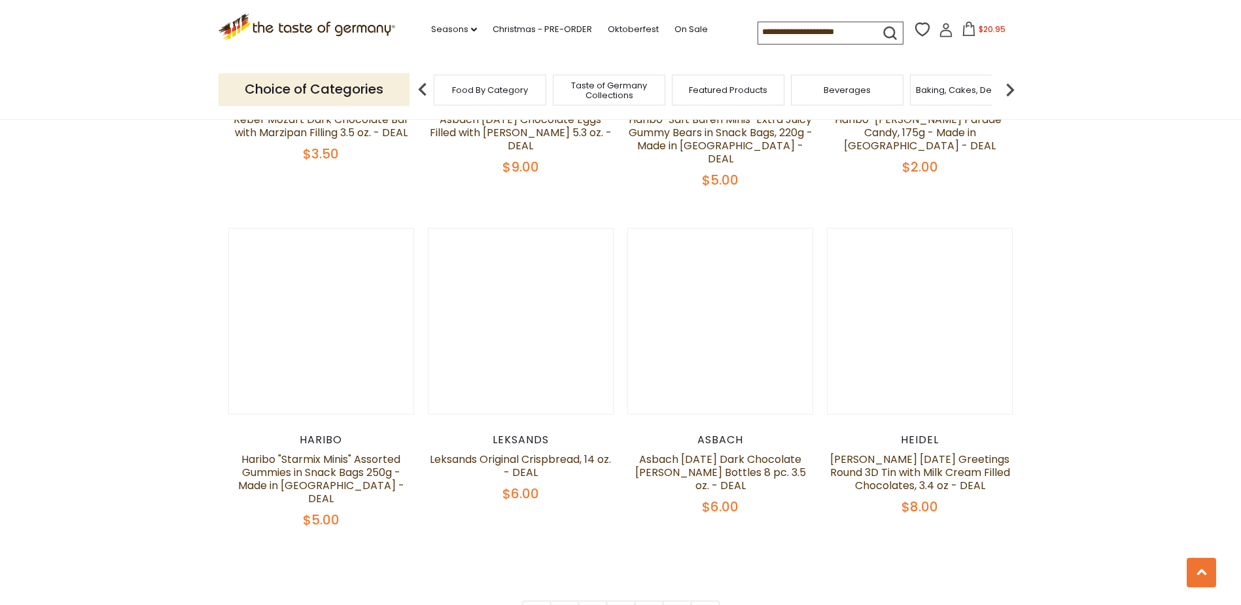
scroll to position [2748, 0]
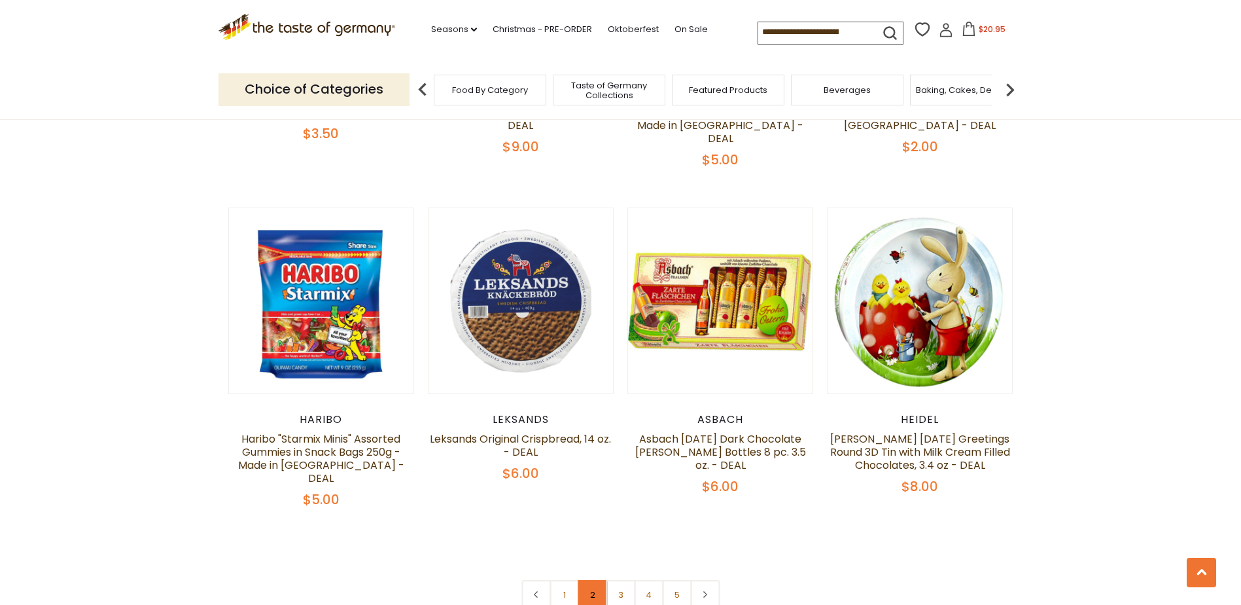
click at [584, 580] on link "2" at bounding box center [592, 594] width 29 height 29
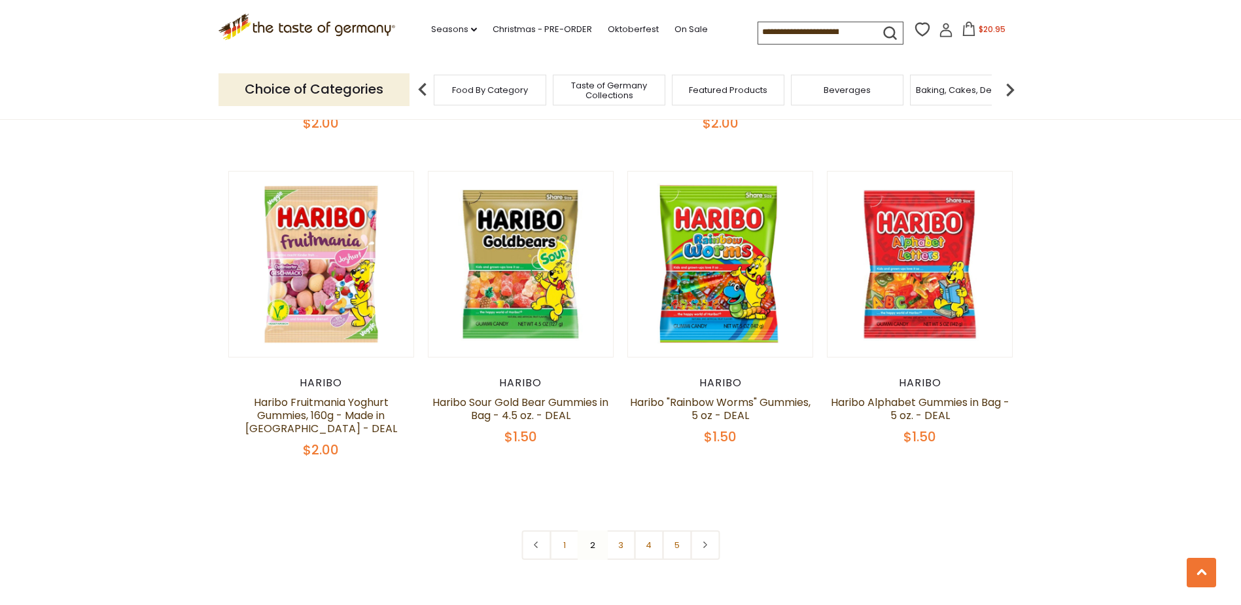
scroll to position [2821, 0]
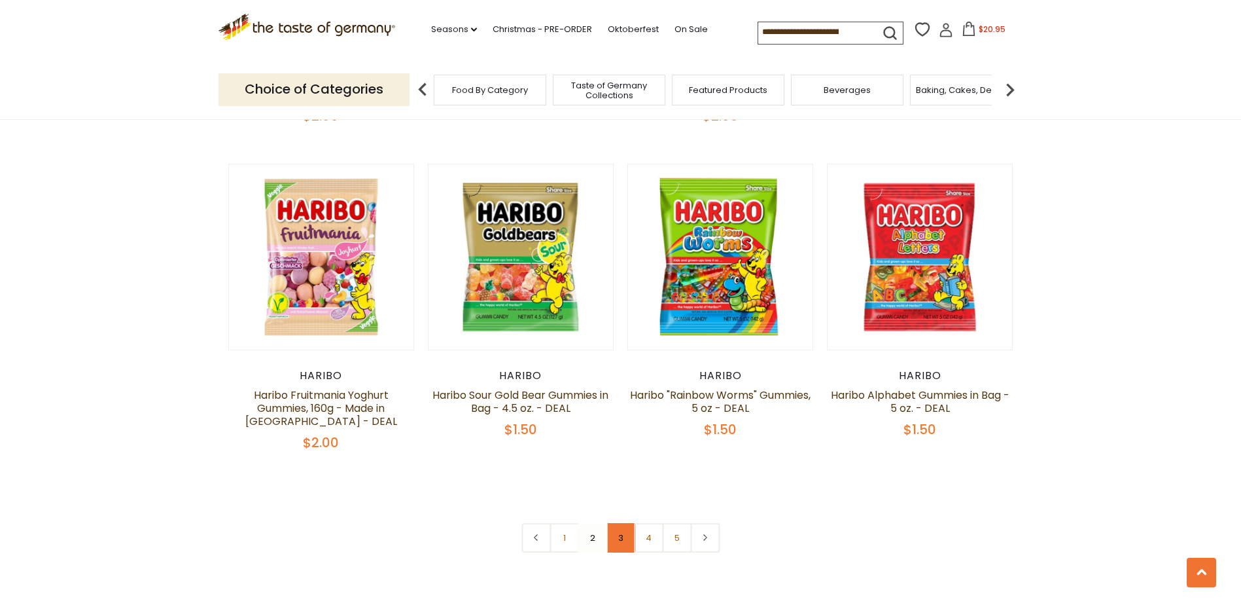
click at [622, 525] on link "3" at bounding box center [620, 537] width 29 height 29
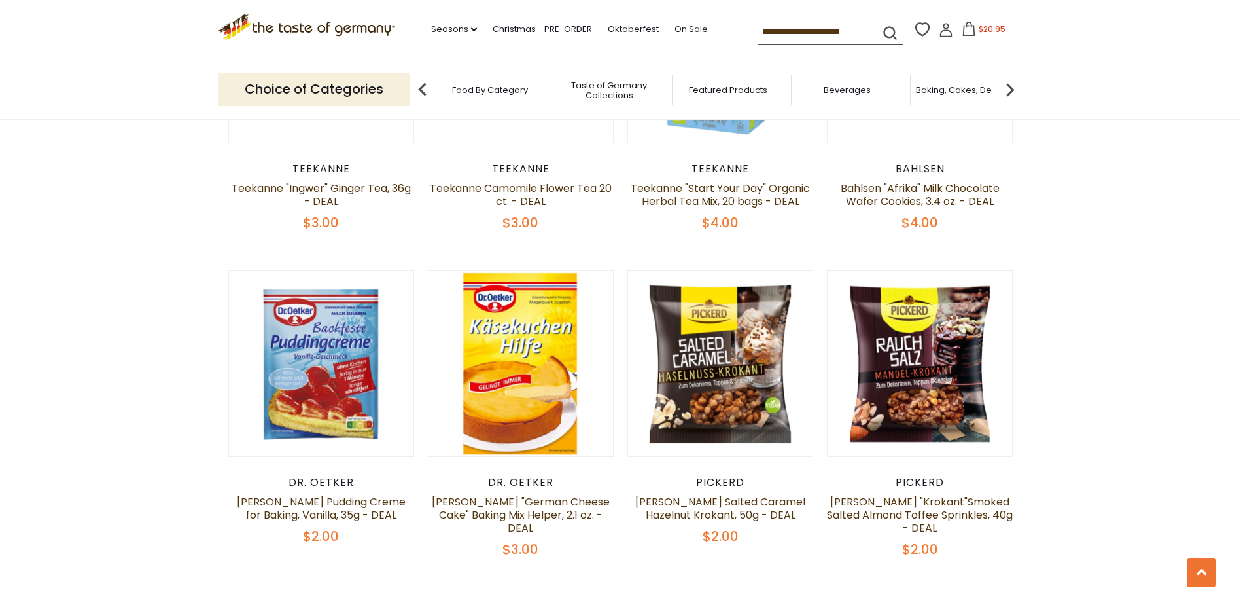
scroll to position [2756, 0]
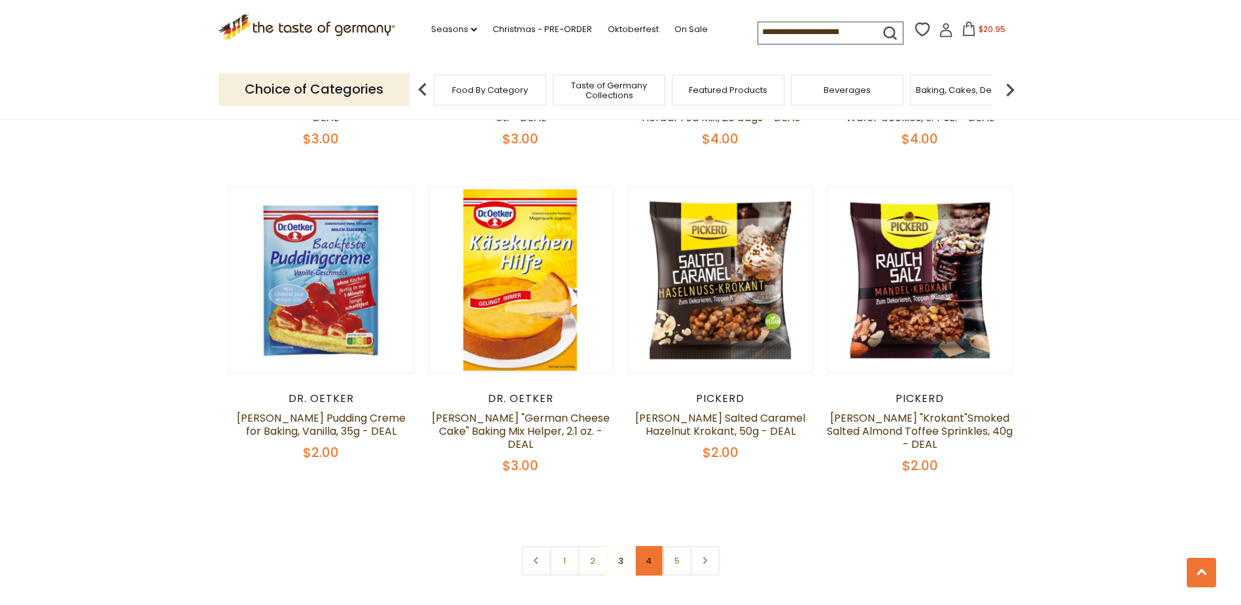
click at [654, 546] on link "4" at bounding box center [648, 560] width 29 height 29
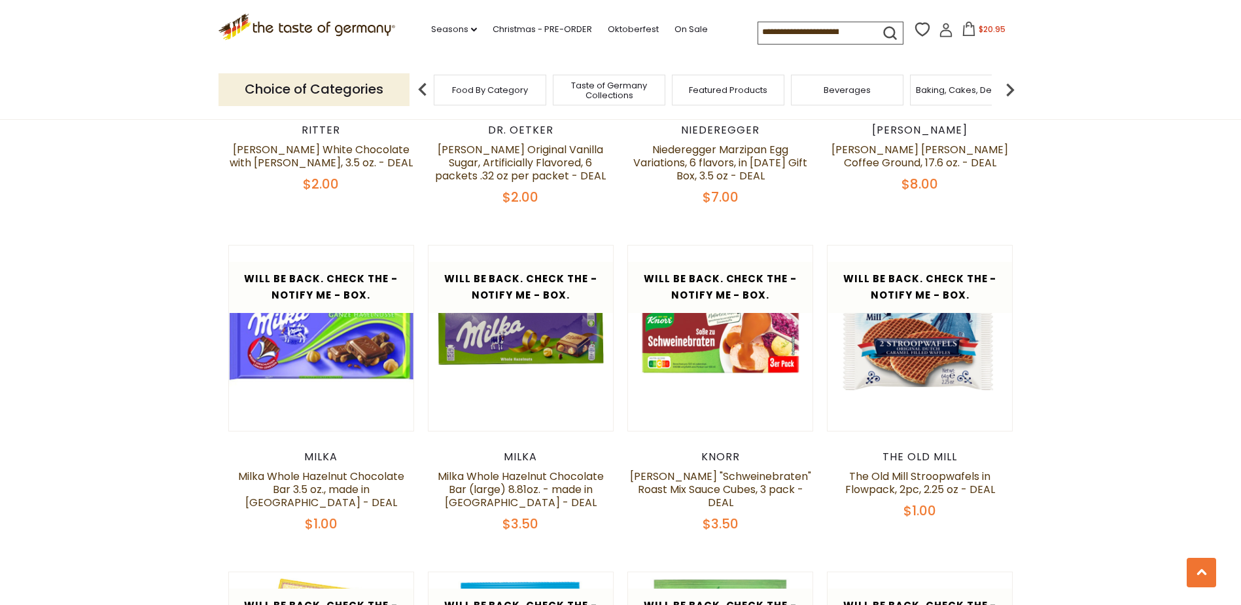
scroll to position [2102, 0]
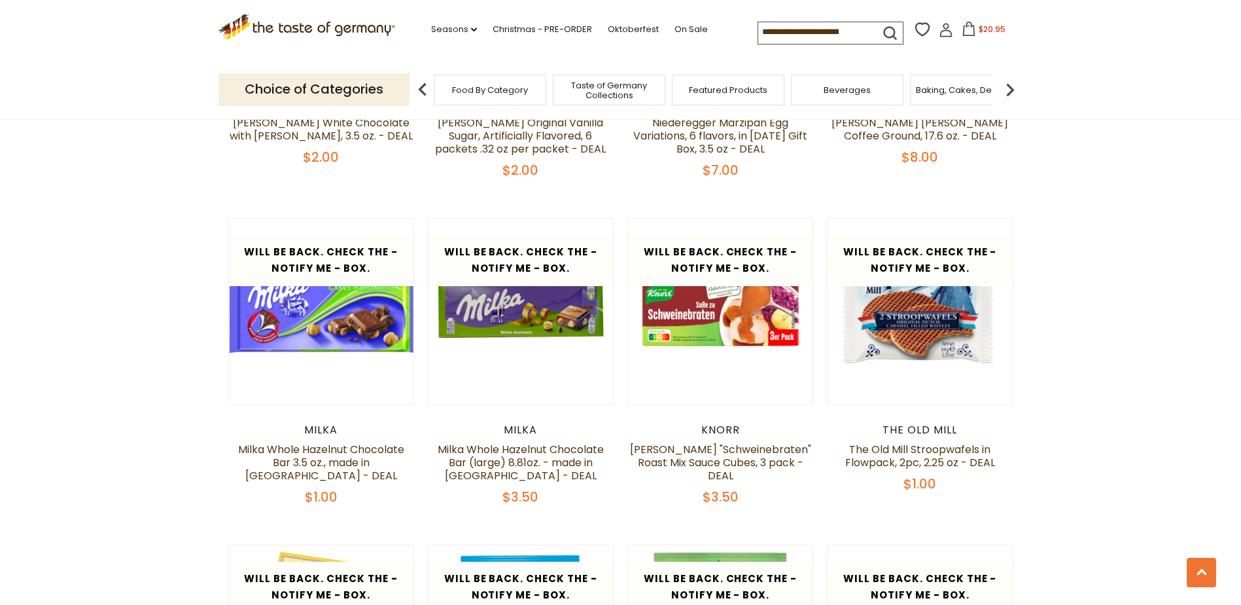
click at [980, 31] on span "$20.95" at bounding box center [992, 29] width 27 height 11
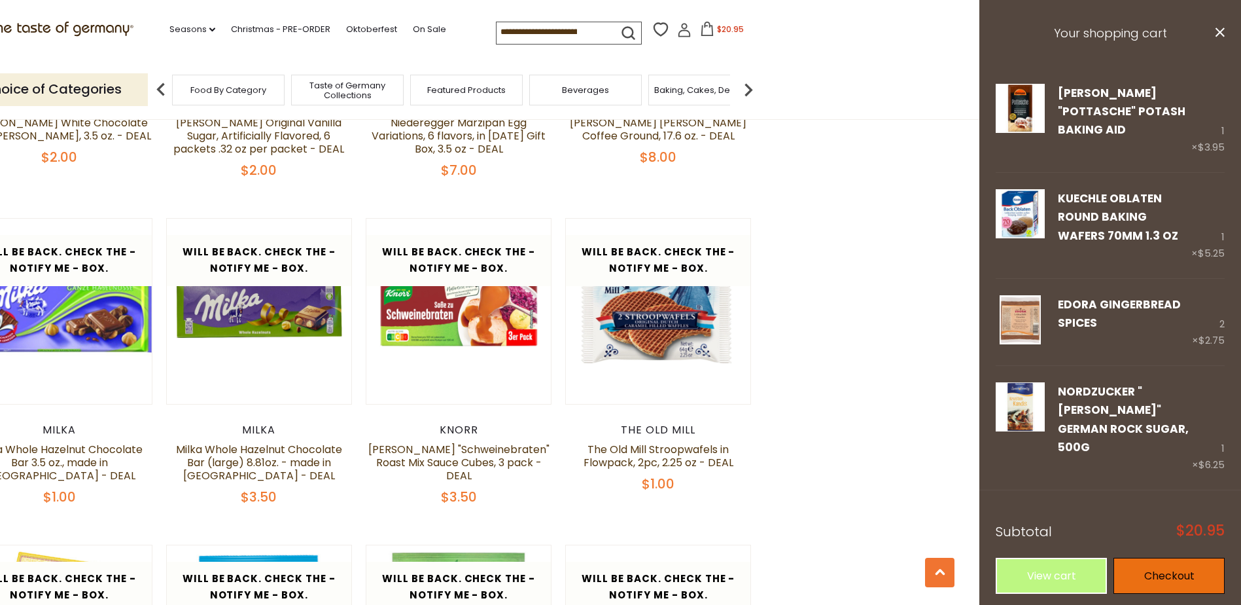
click at [1194, 557] on link "Checkout" at bounding box center [1169, 575] width 111 height 36
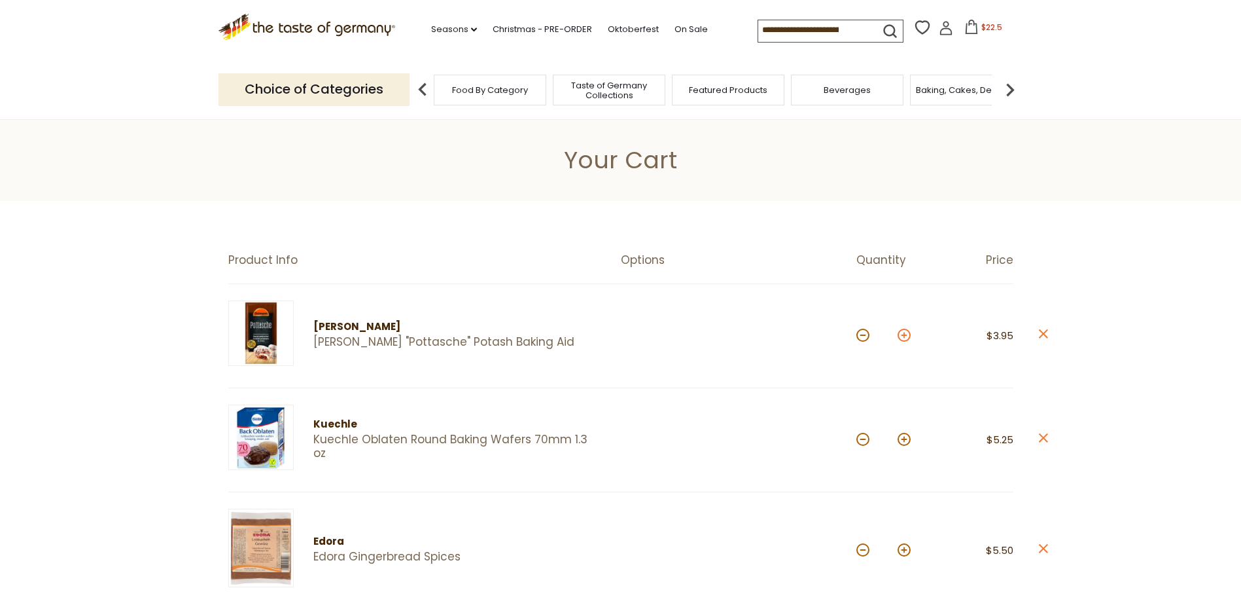
click at [902, 337] on button at bounding box center [904, 334] width 13 height 13
type input "*"
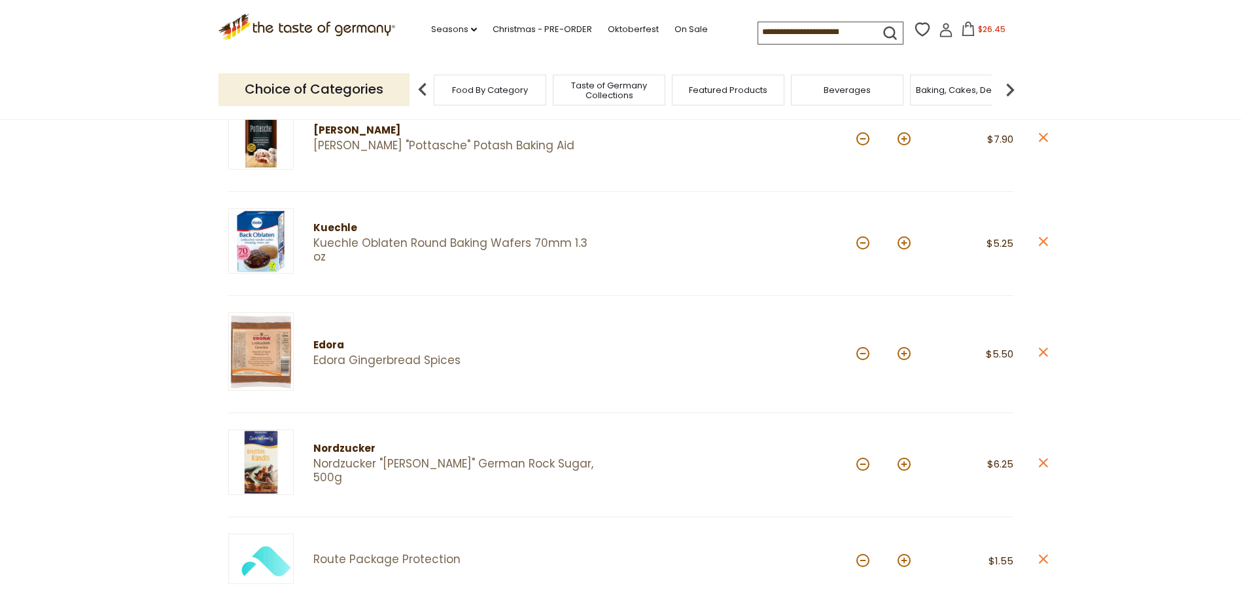
scroll to position [262, 0]
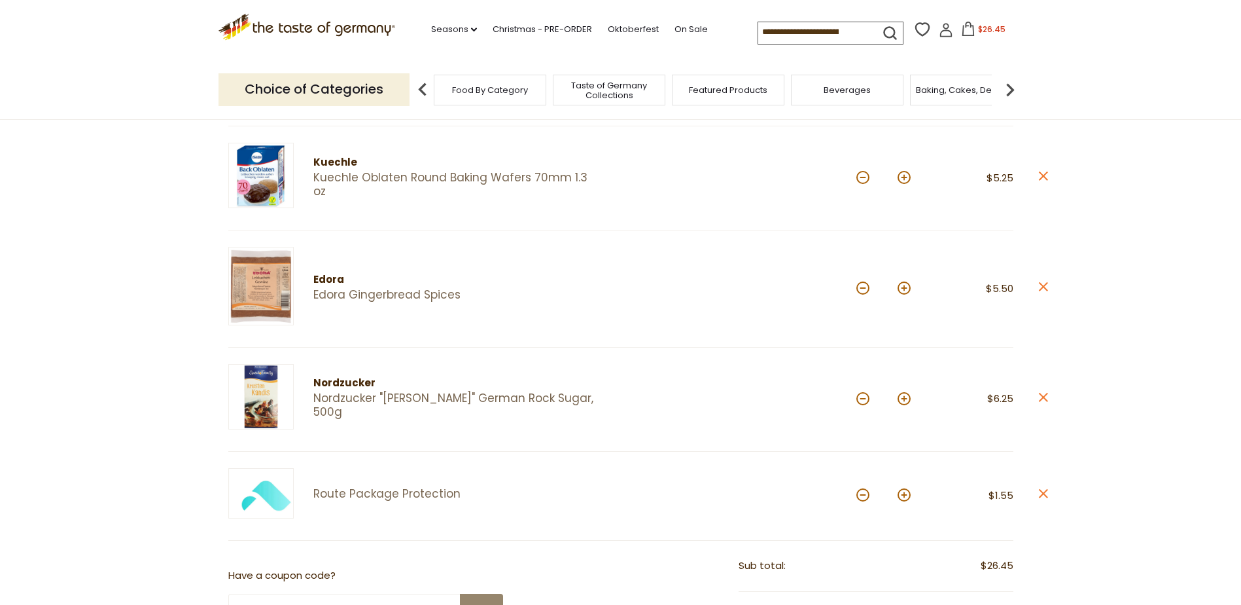
click at [906, 287] on button at bounding box center [904, 287] width 13 height 13
type input "*"
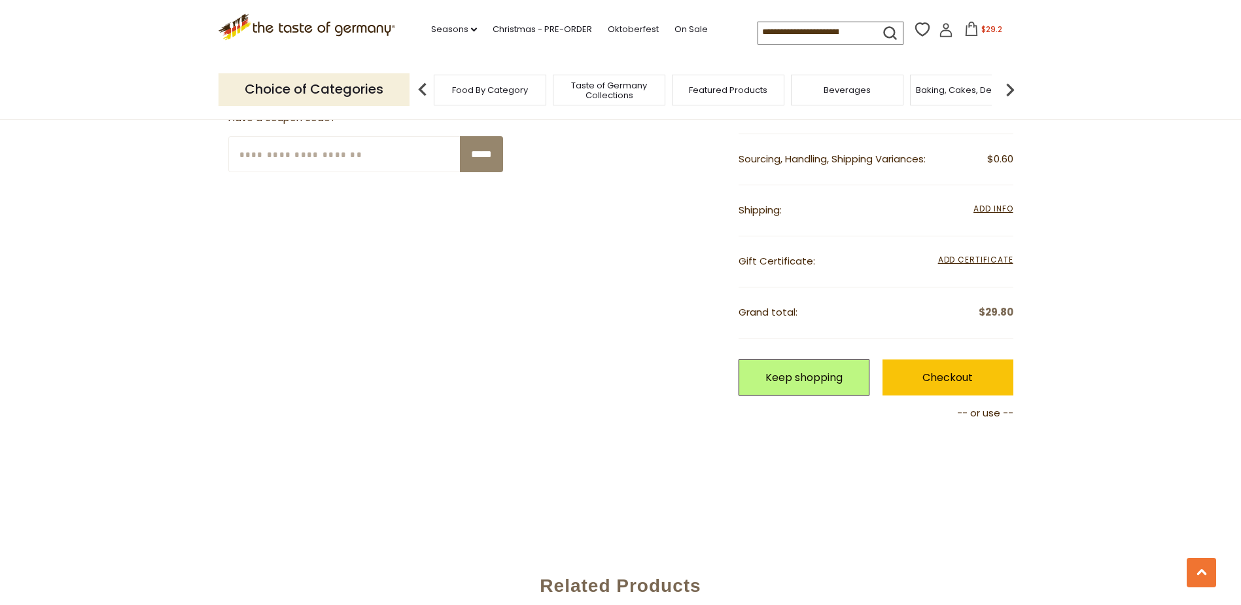
scroll to position [720, 0]
click at [940, 378] on link "Checkout" at bounding box center [948, 377] width 131 height 36
